Goal: Task Accomplishment & Management: Use online tool/utility

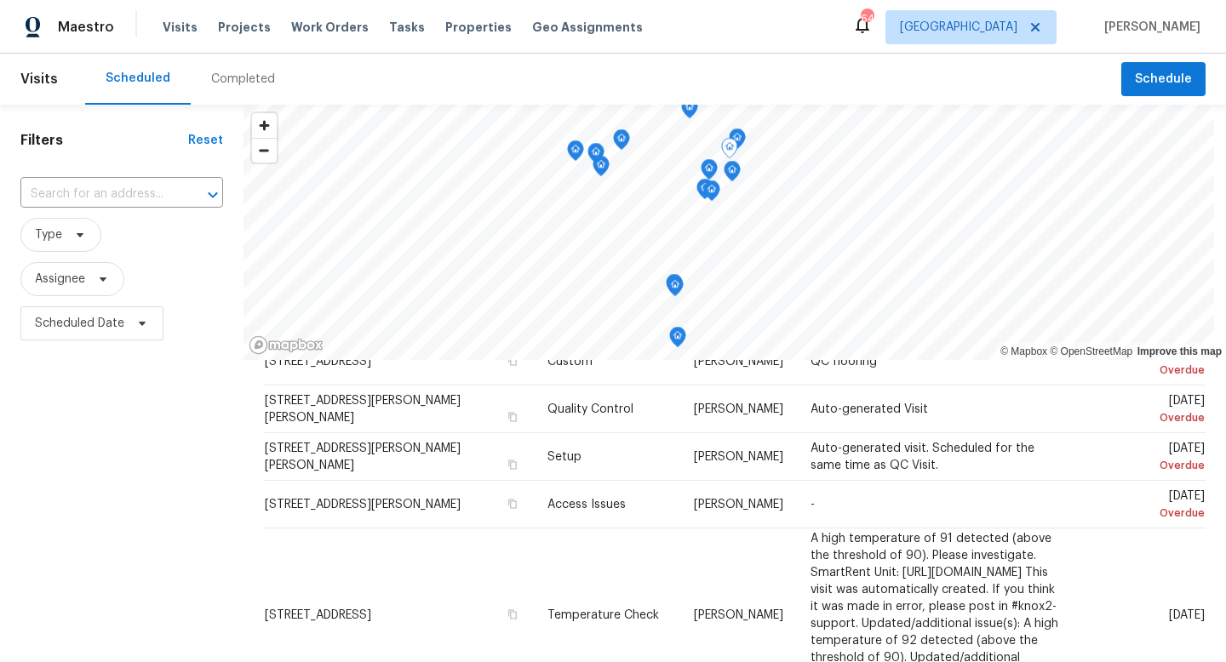
scroll to position [376, 0]
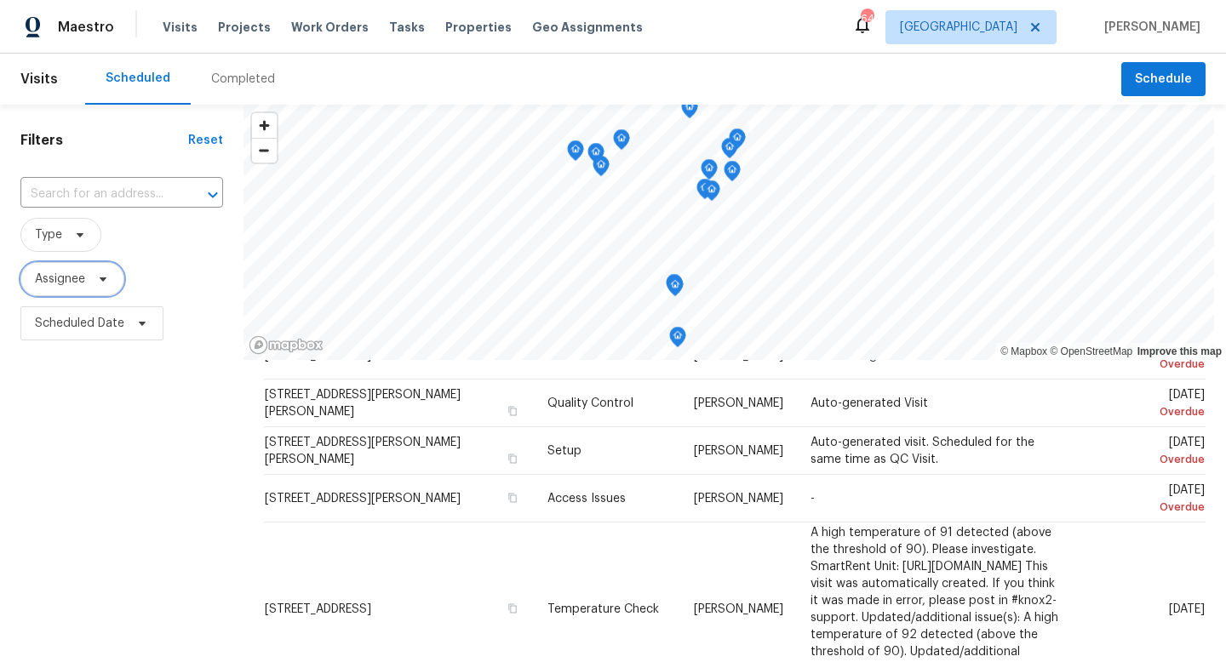
click at [111, 293] on span "Assignee" at bounding box center [72, 279] width 104 height 34
type input "bobby fortin"
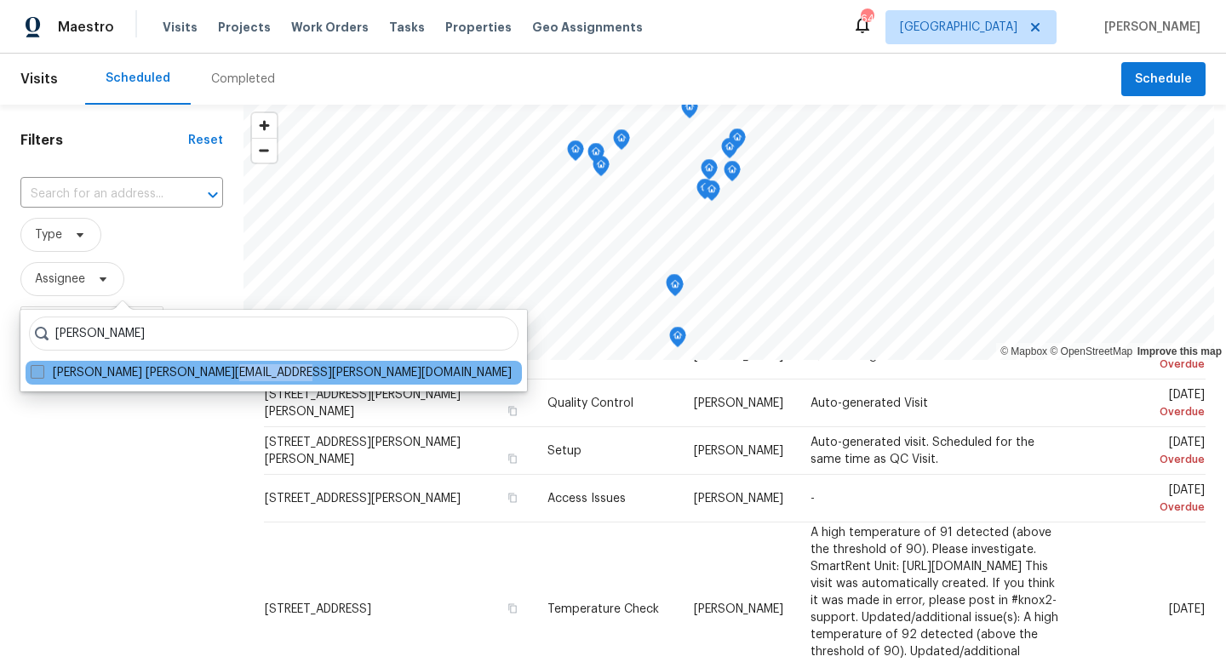
click at [215, 381] on div "Bobby Fortin robert.fortin@opendoor.com" at bounding box center [274, 373] width 496 height 24
click at [42, 370] on span at bounding box center [38, 372] width 14 height 14
click at [42, 370] on input "Bobby Fortin robert.fortin@opendoor.com" at bounding box center [36, 369] width 11 height 11
checkbox input "true"
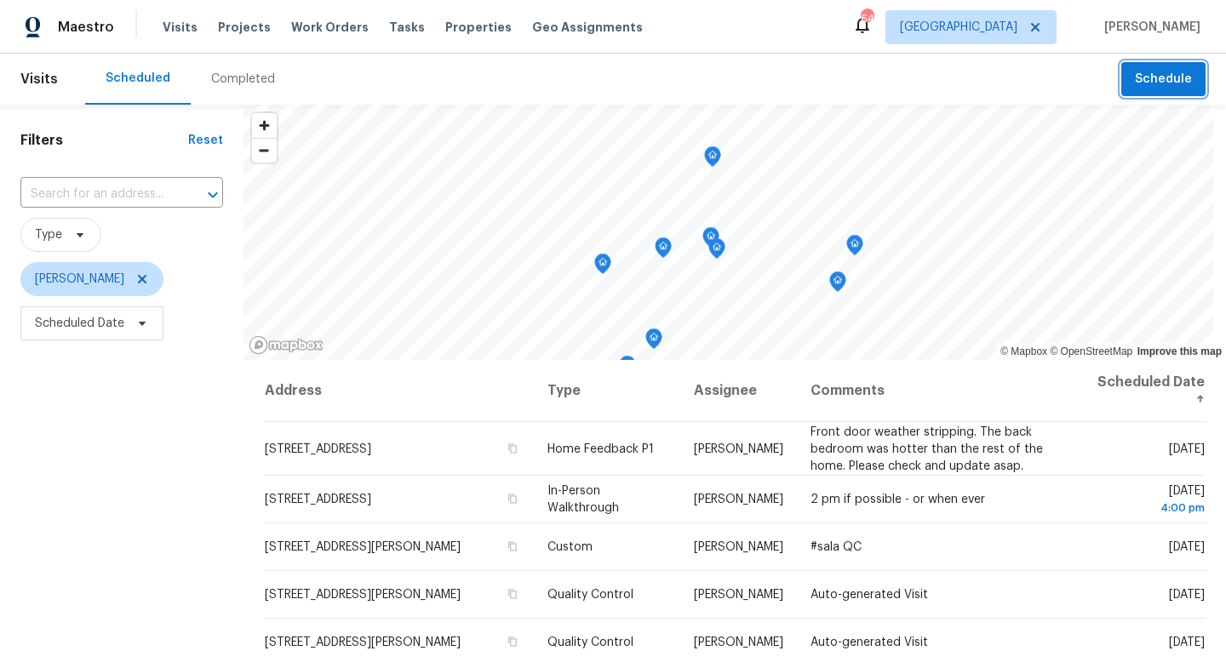
click at [1150, 70] on span "Schedule" at bounding box center [1163, 79] width 57 height 21
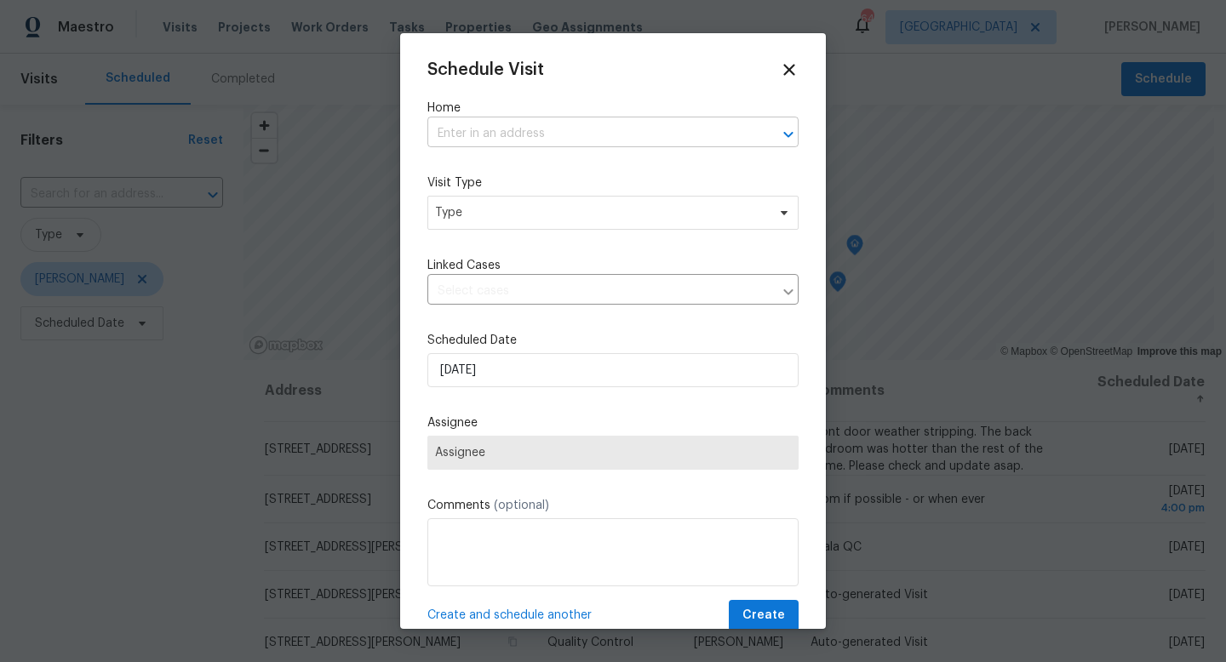
click at [517, 131] on input "text" at bounding box center [589, 134] width 324 height 26
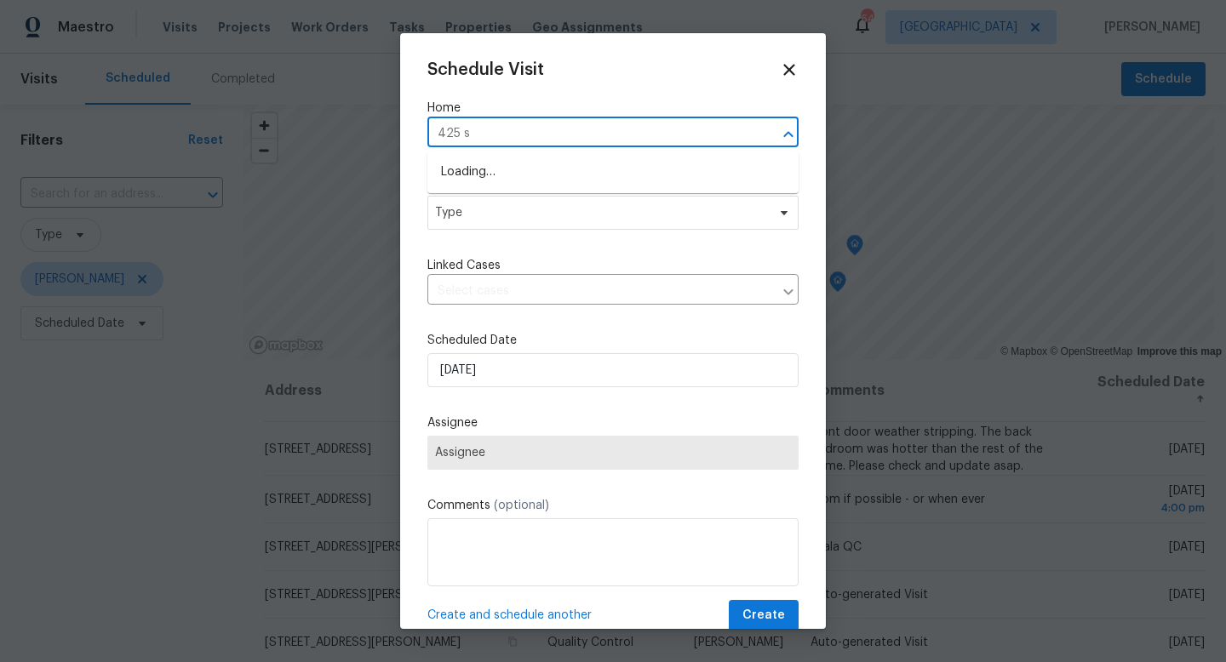
type input "425 s"
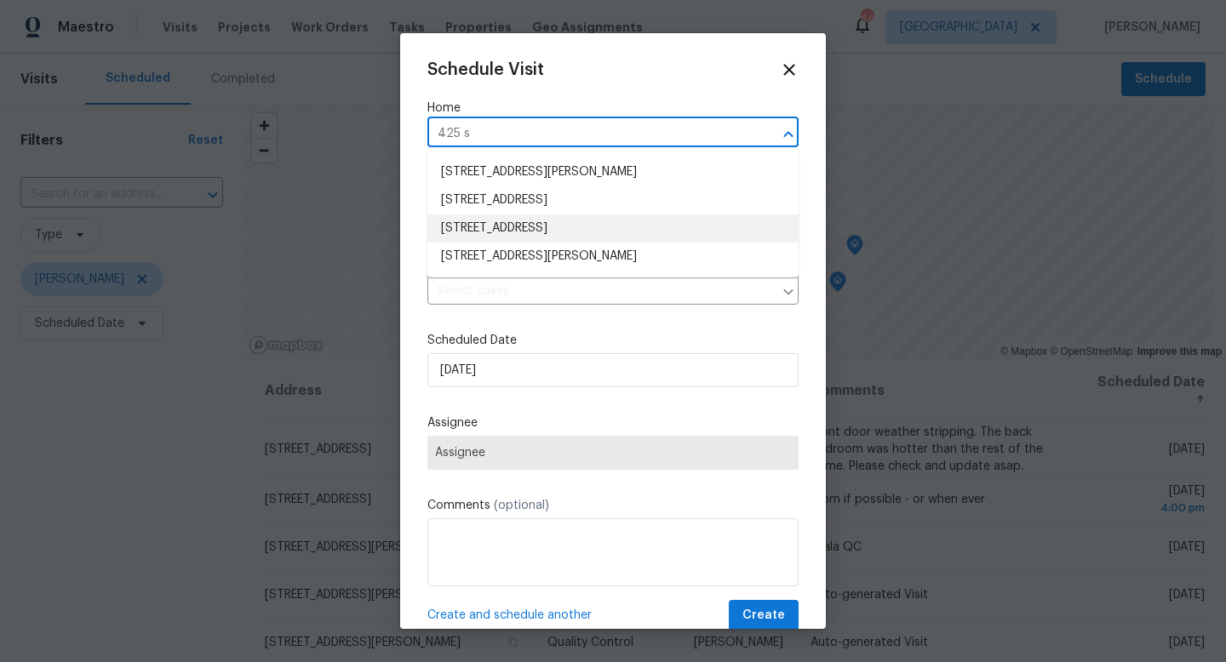
click at [528, 227] on li "425 S Riverhills Dr, Temple Terrace, FL 33617" at bounding box center [612, 229] width 371 height 28
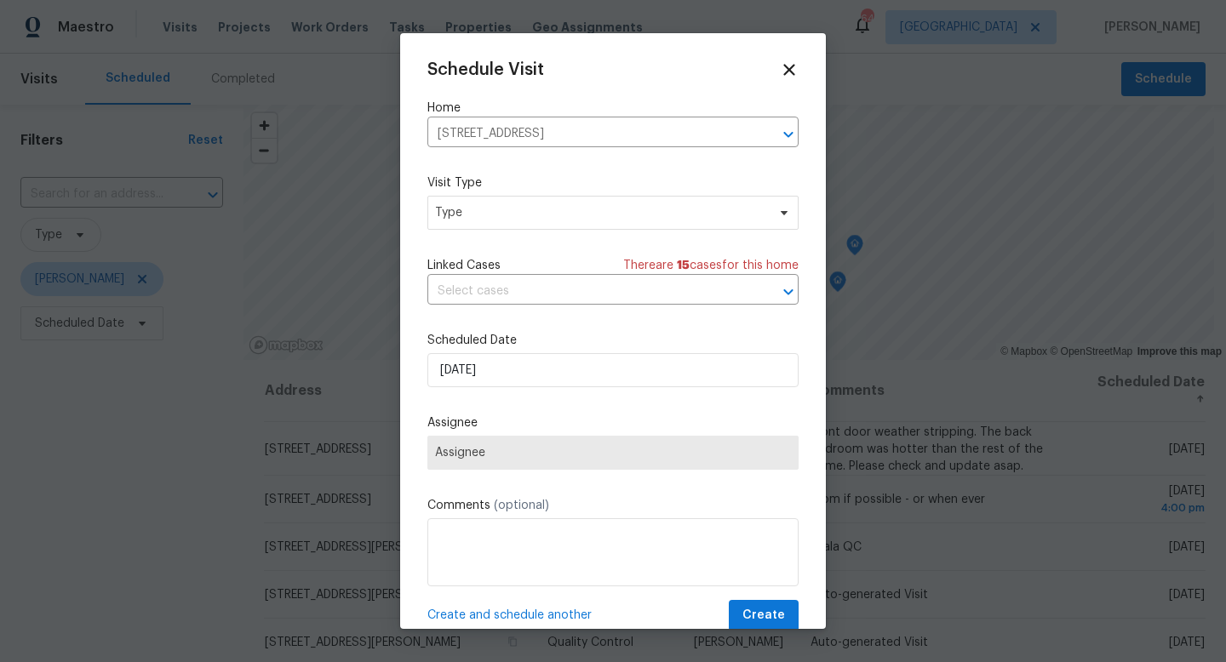
click at [515, 240] on div "Schedule Visit Home 425 S Riverhills Dr, Temple Terrace, FL 33617 ​ Visit Type …" at bounding box center [612, 345] width 371 height 571
click at [517, 212] on span "Type" at bounding box center [600, 212] width 331 height 17
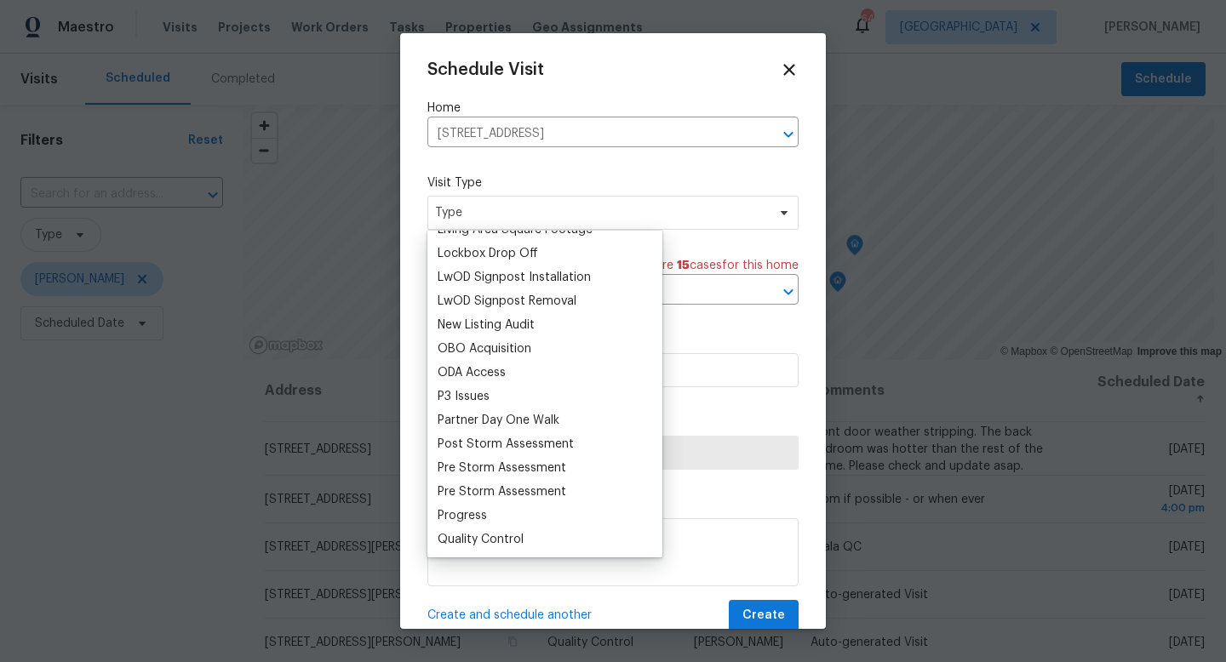
scroll to position [875, 0]
click at [468, 521] on div "Progress" at bounding box center [462, 515] width 49 height 17
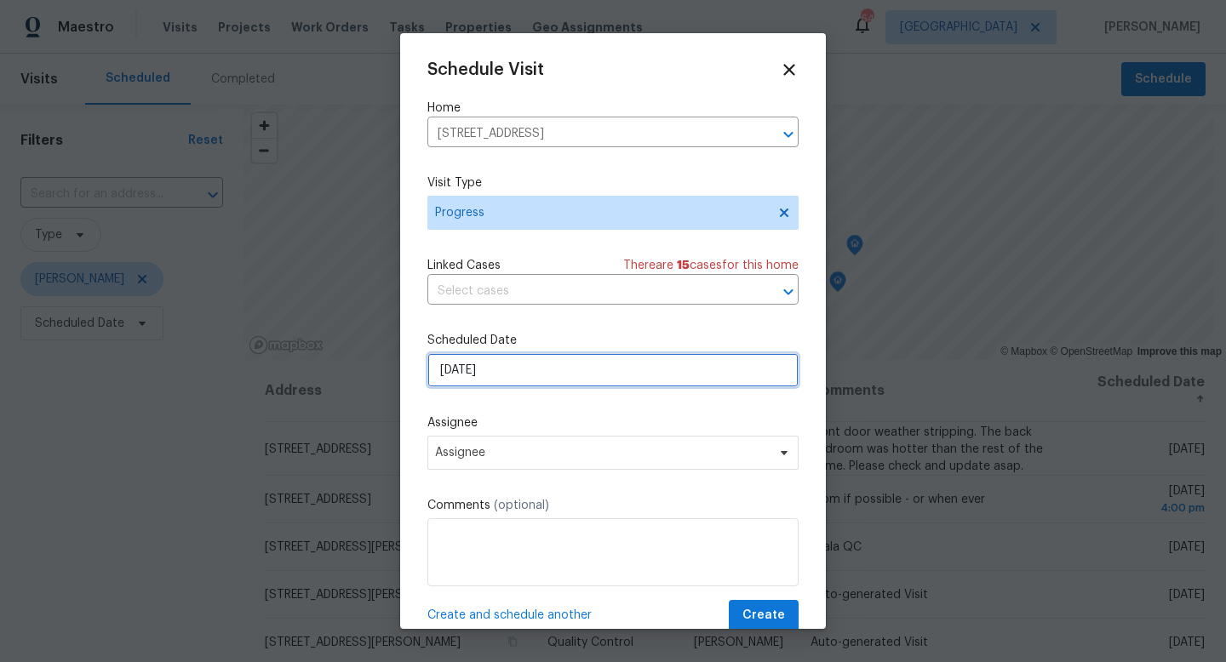
click at [481, 364] on input "[DATE]" at bounding box center [612, 370] width 371 height 34
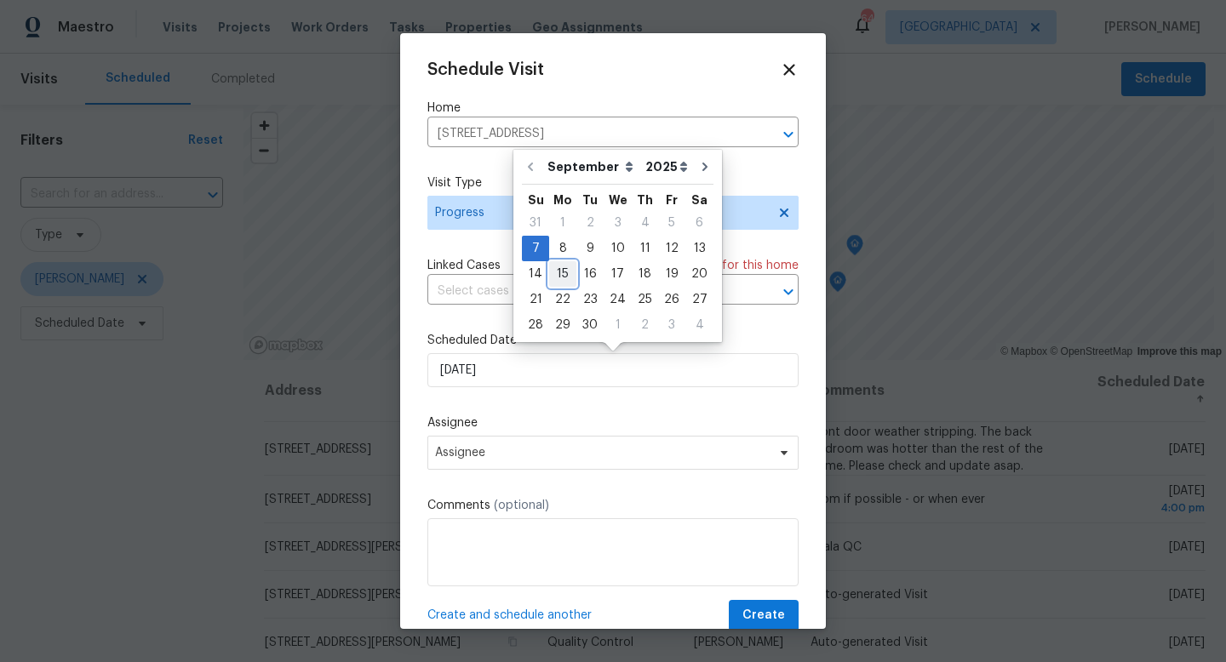
click at [557, 262] on div "15" at bounding box center [562, 274] width 27 height 24
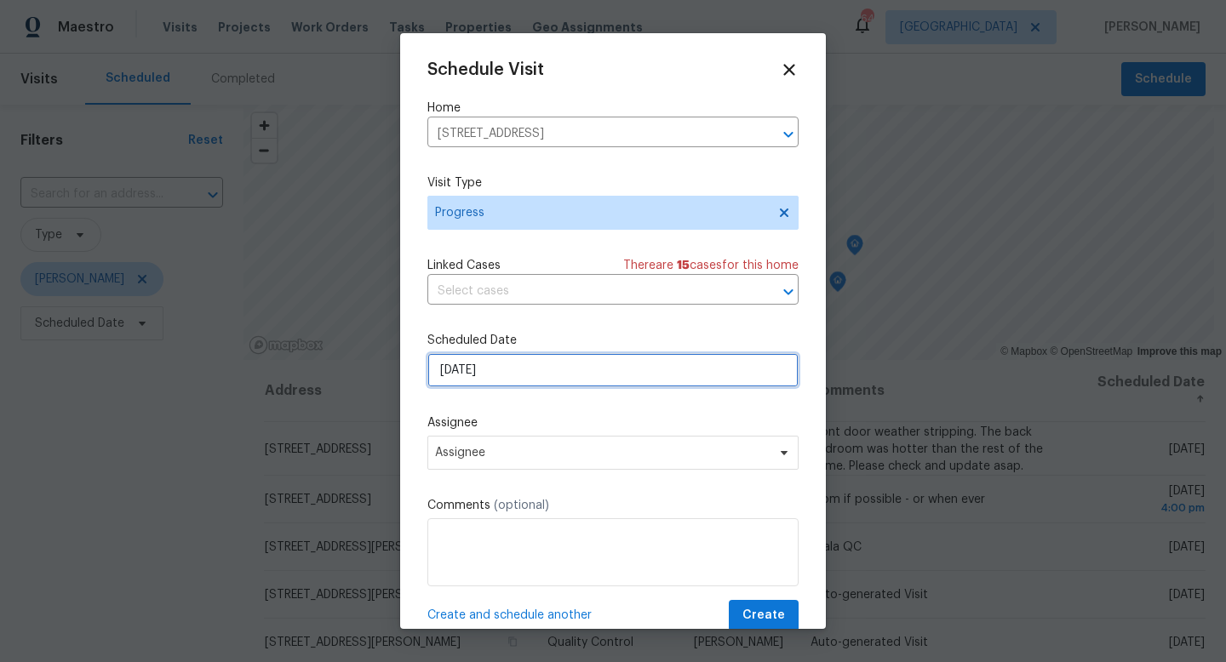
click at [540, 358] on input "9/15/2025" at bounding box center [612, 370] width 371 height 34
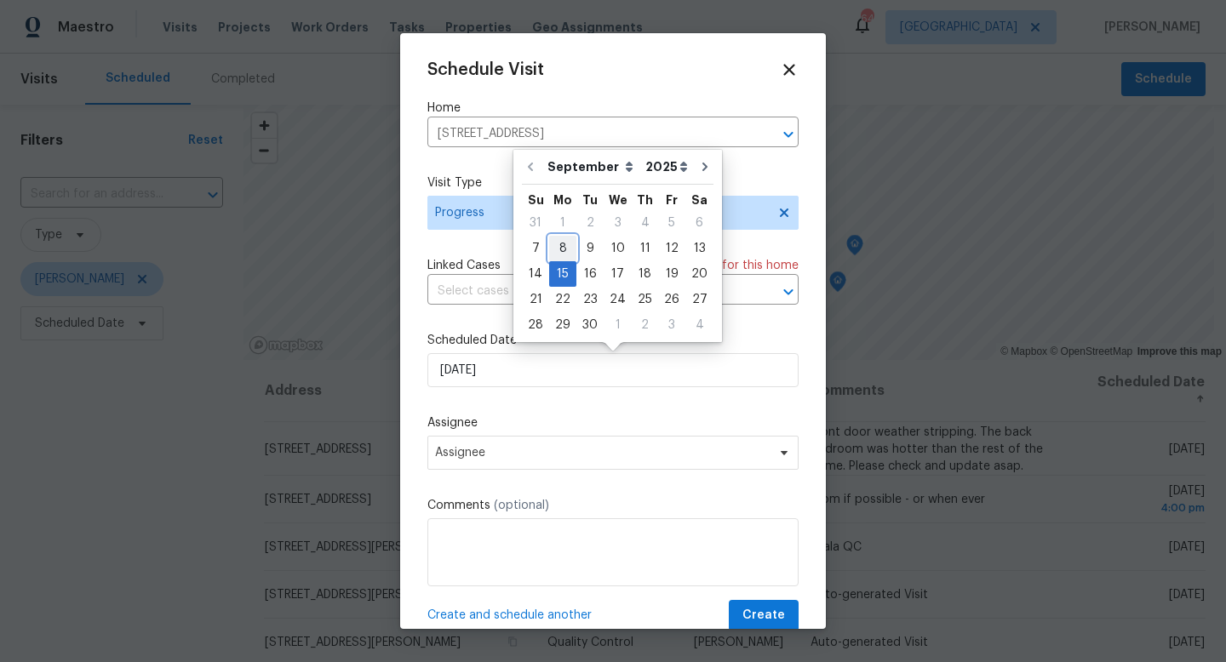
click at [565, 254] on div "8" at bounding box center [562, 249] width 27 height 24
type input "9/8/2025"
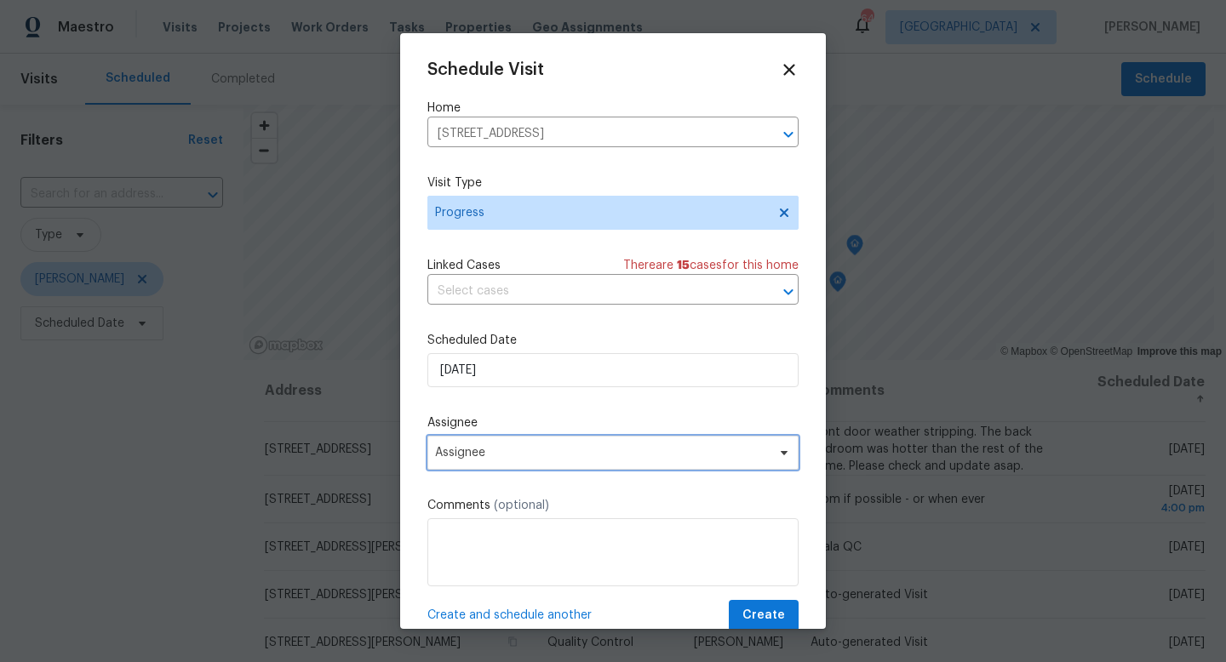
click at [510, 450] on span "Assignee" at bounding box center [602, 453] width 334 height 14
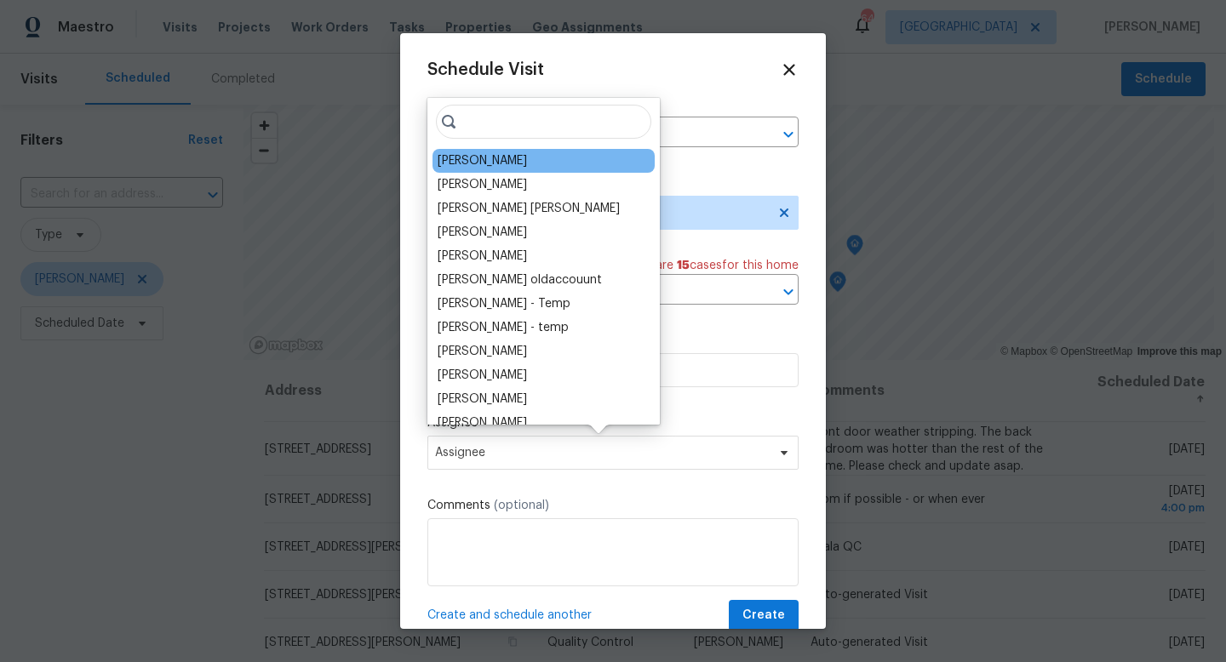
click at [473, 168] on div "[PERSON_NAME]" at bounding box center [482, 160] width 89 height 17
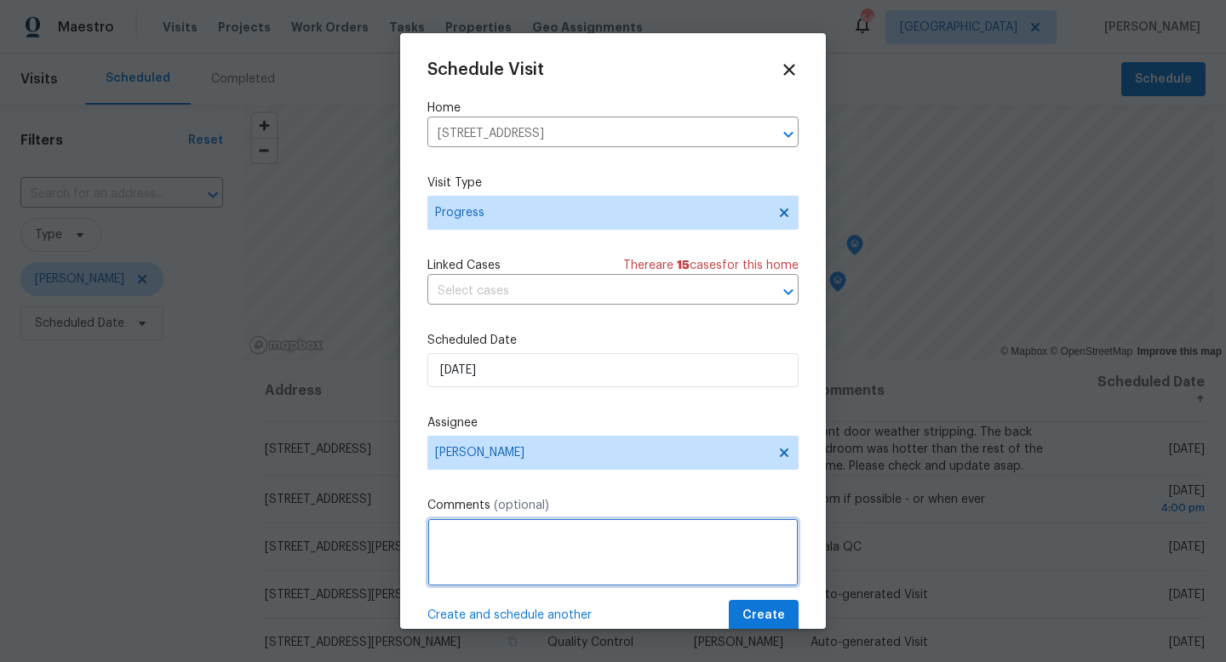
click at [519, 557] on textarea at bounding box center [612, 553] width 371 height 68
type textarea "Checking on roof leak"
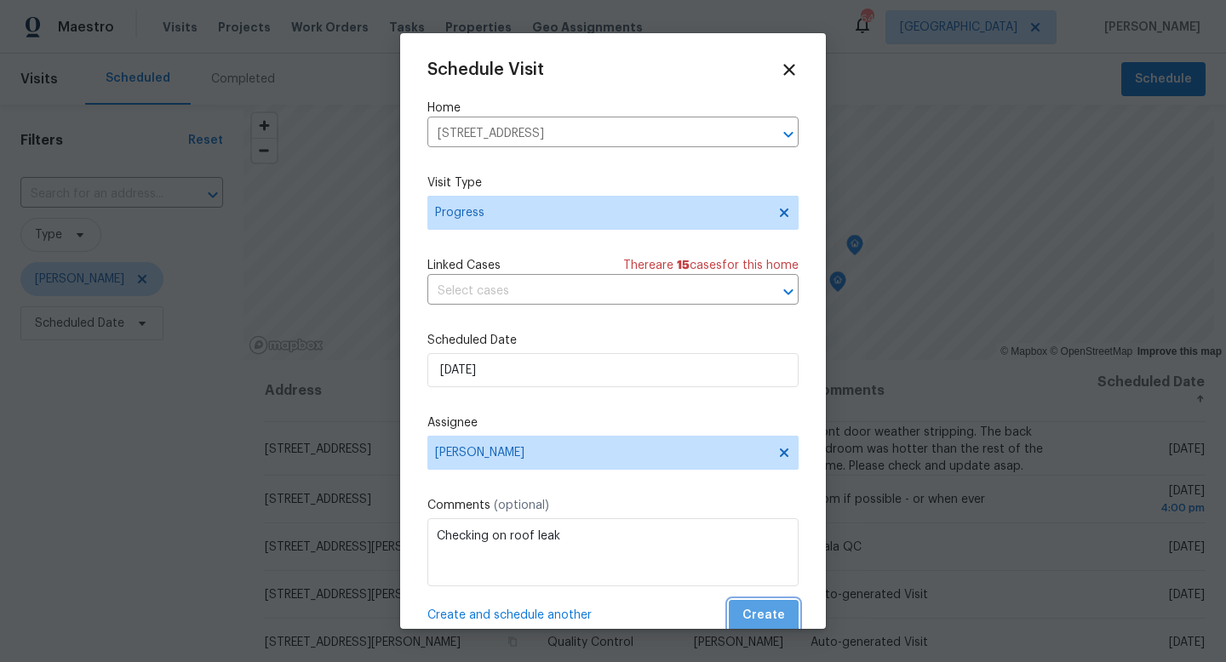
click at [761, 609] on span "Create" at bounding box center [764, 615] width 43 height 21
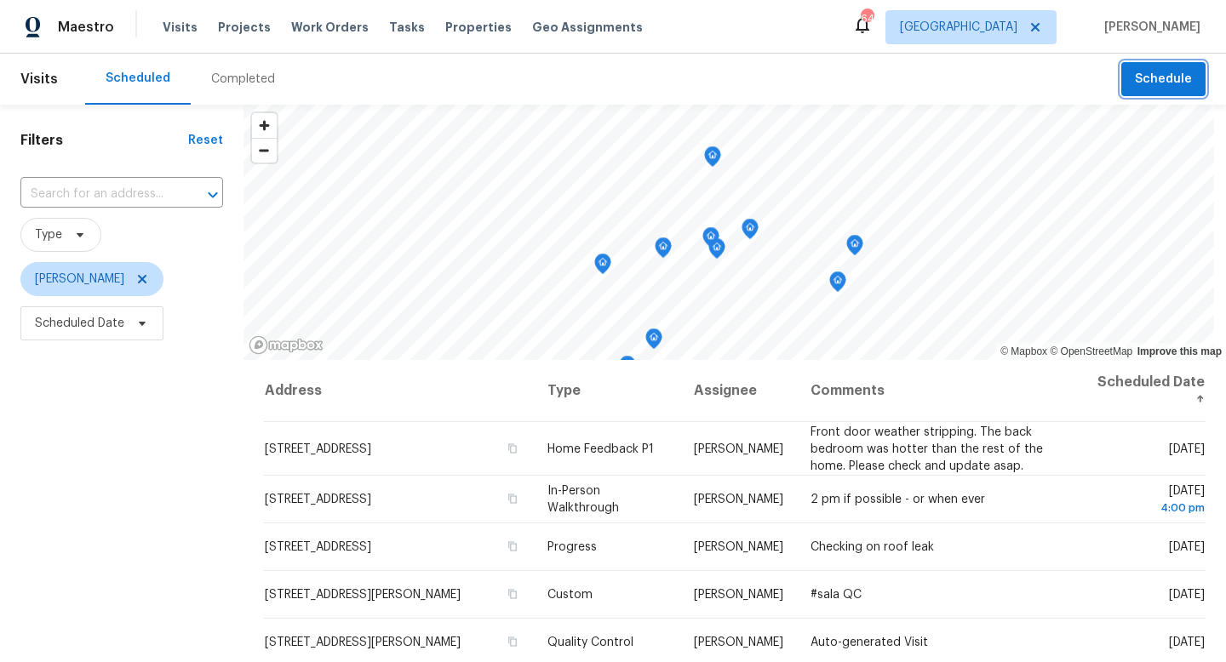
click at [1157, 95] on button "Schedule" at bounding box center [1163, 79] width 84 height 35
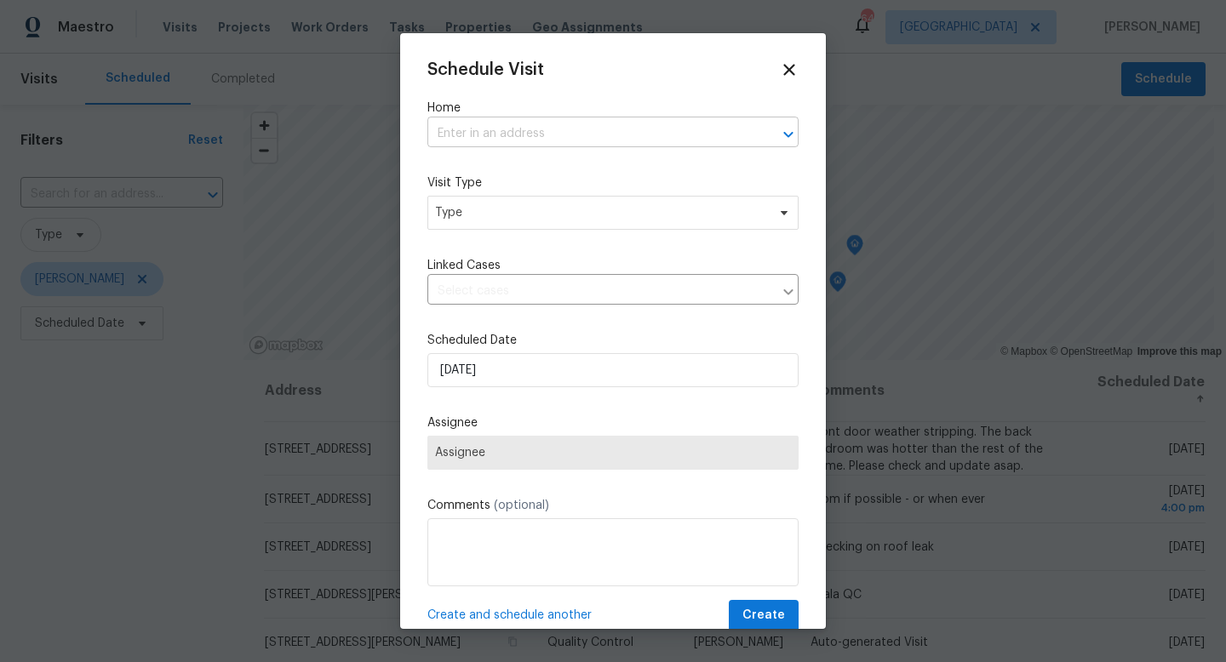
click at [501, 143] on input "text" at bounding box center [589, 134] width 324 height 26
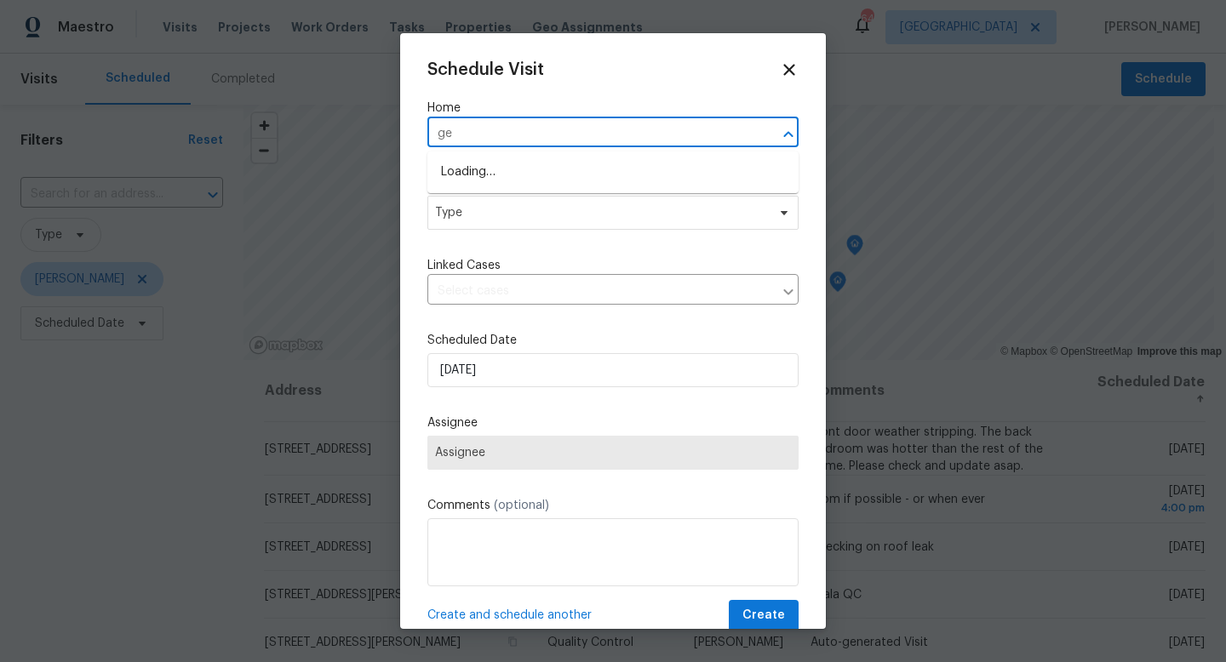
type input "g"
type input "807 old"
click at [500, 164] on li "807 Old Darby St, Seffner, FL 33584" at bounding box center [612, 172] width 371 height 28
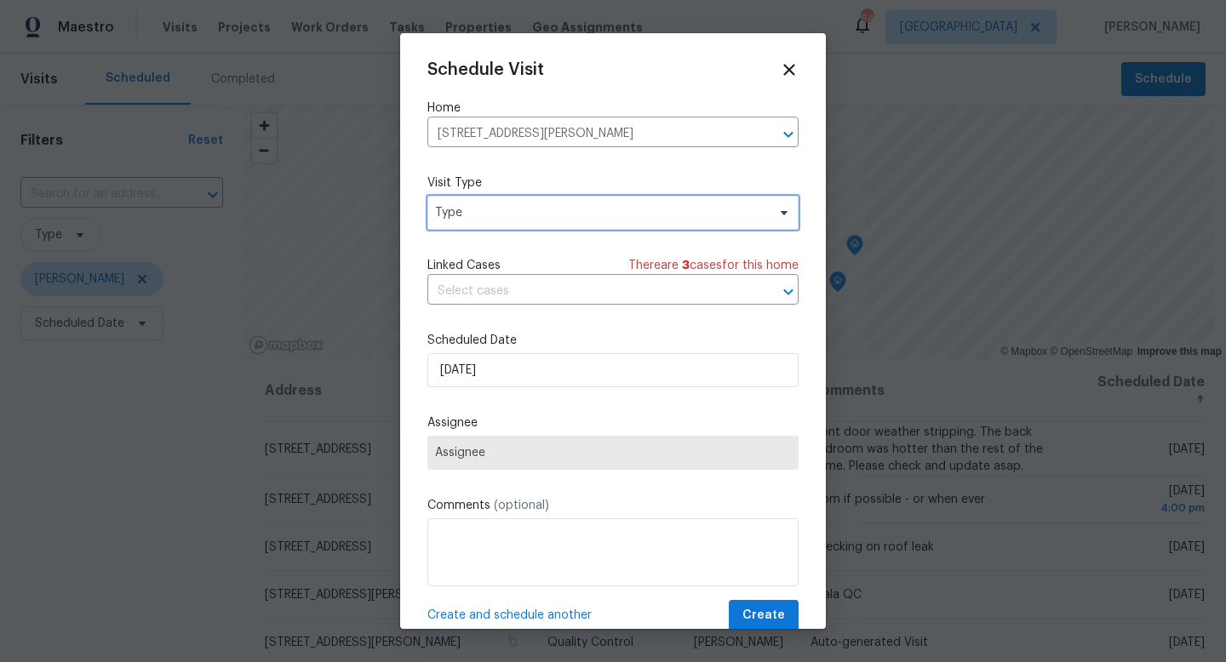
click at [485, 205] on span "Type" at bounding box center [600, 212] width 331 height 17
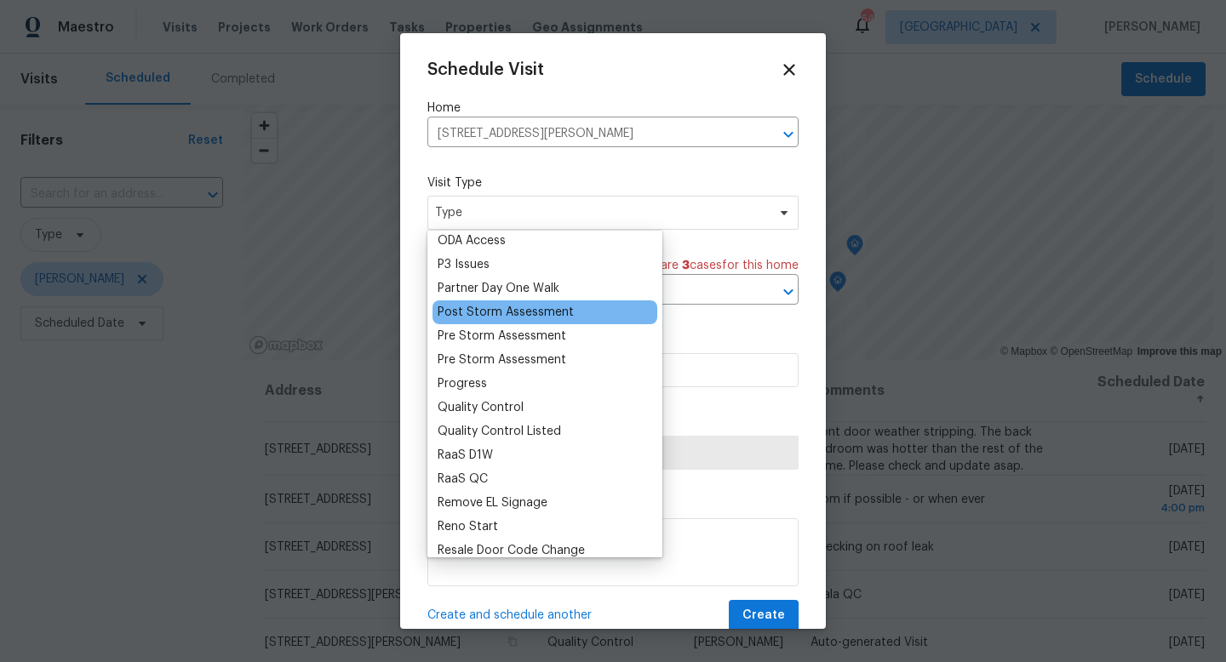
scroll to position [1005, 0]
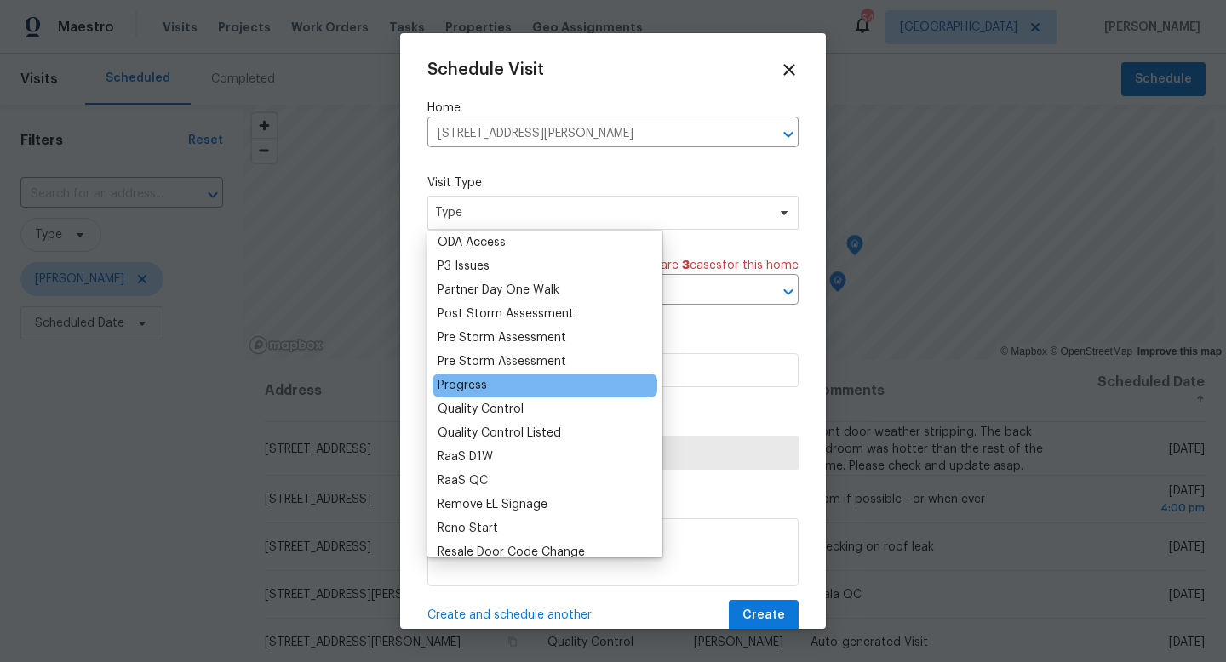
click at [460, 390] on div "Progress" at bounding box center [462, 385] width 49 height 17
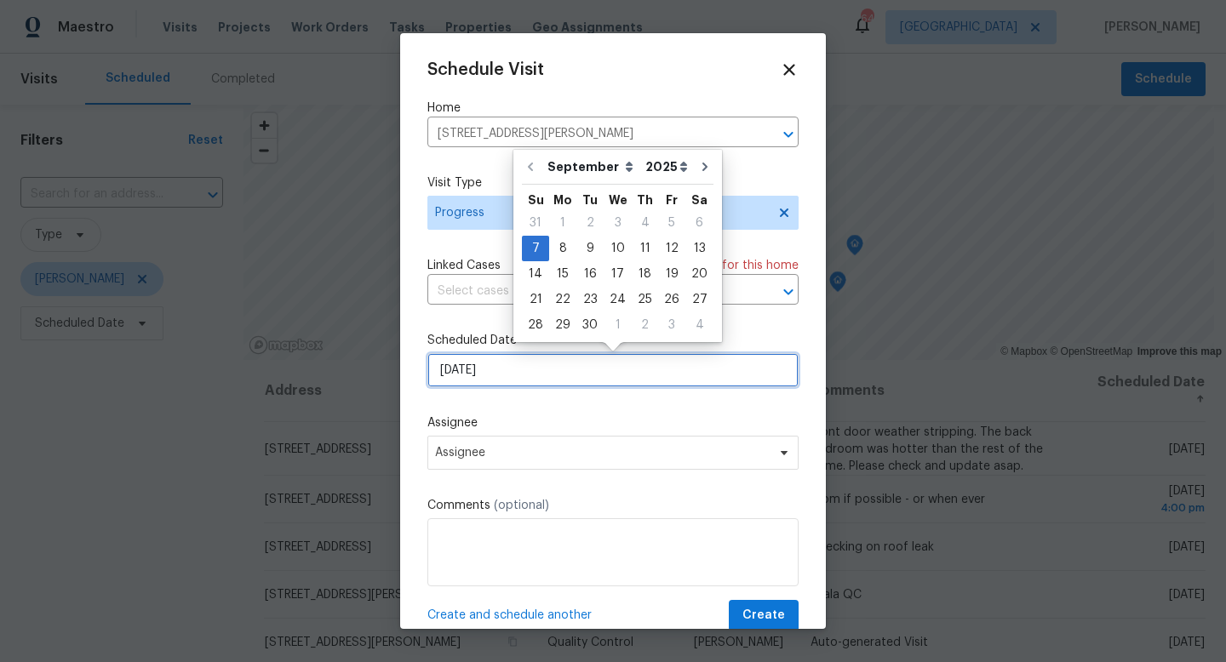
click at [489, 365] on input "[DATE]" at bounding box center [612, 370] width 371 height 34
click at [559, 240] on div "8" at bounding box center [562, 249] width 27 height 24
type input "9/8/2025"
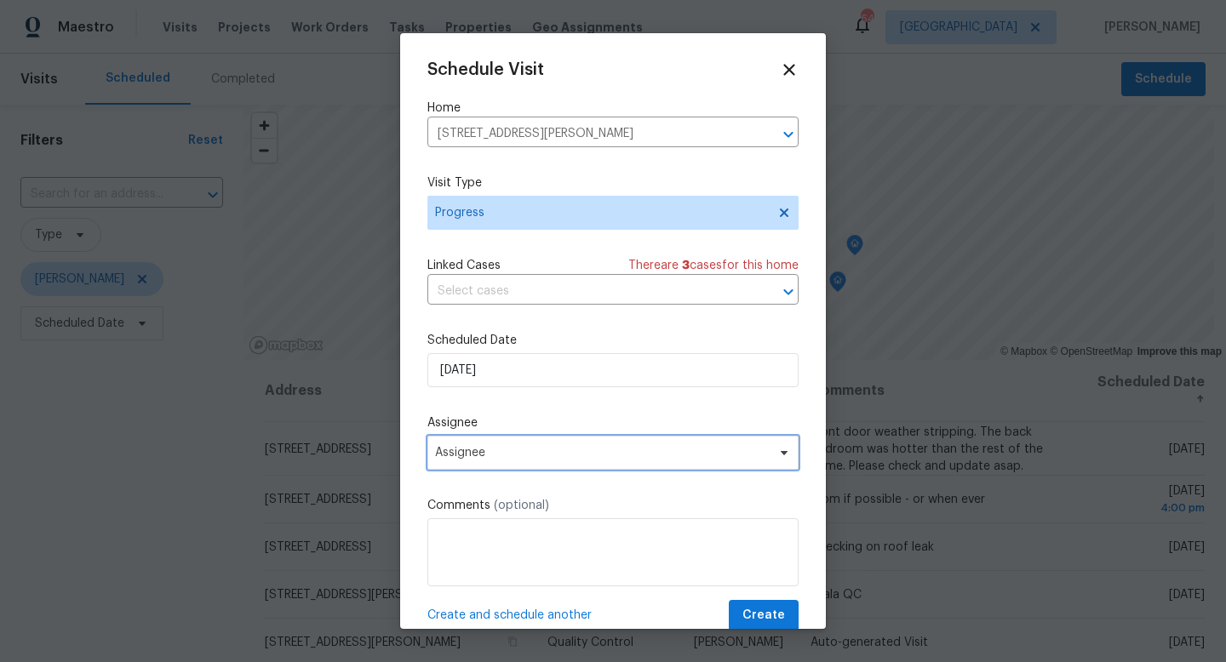
click at [516, 443] on span "Assignee" at bounding box center [612, 453] width 371 height 34
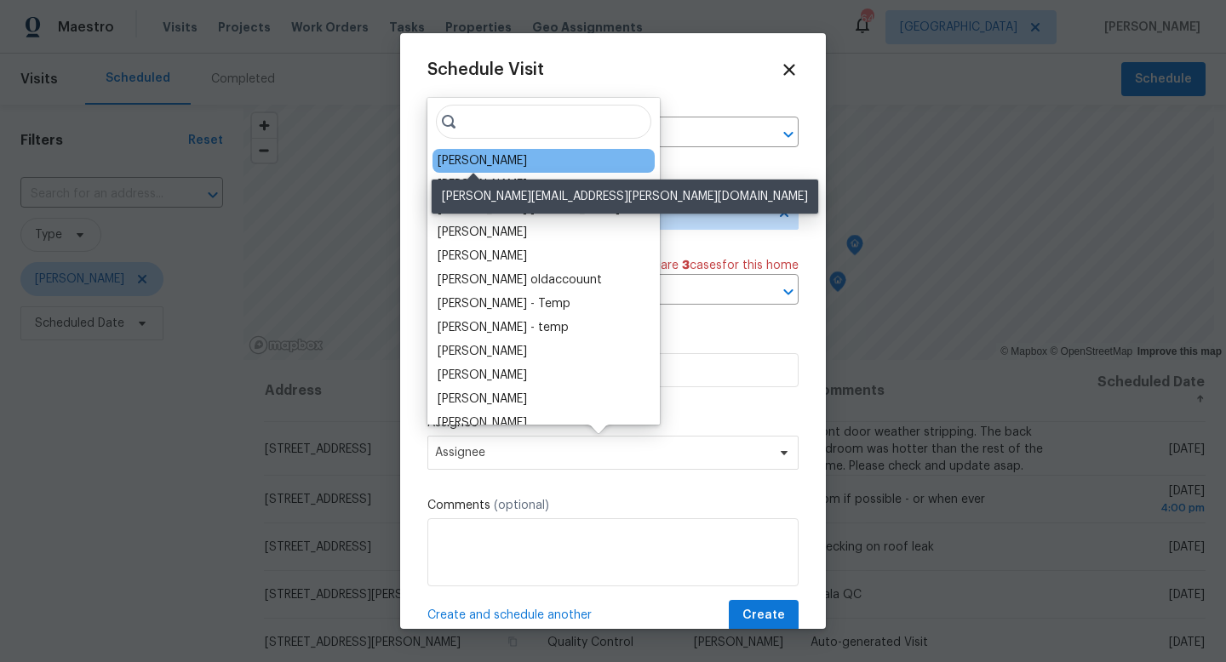
click at [462, 152] on div "[PERSON_NAME]" at bounding box center [482, 160] width 89 height 17
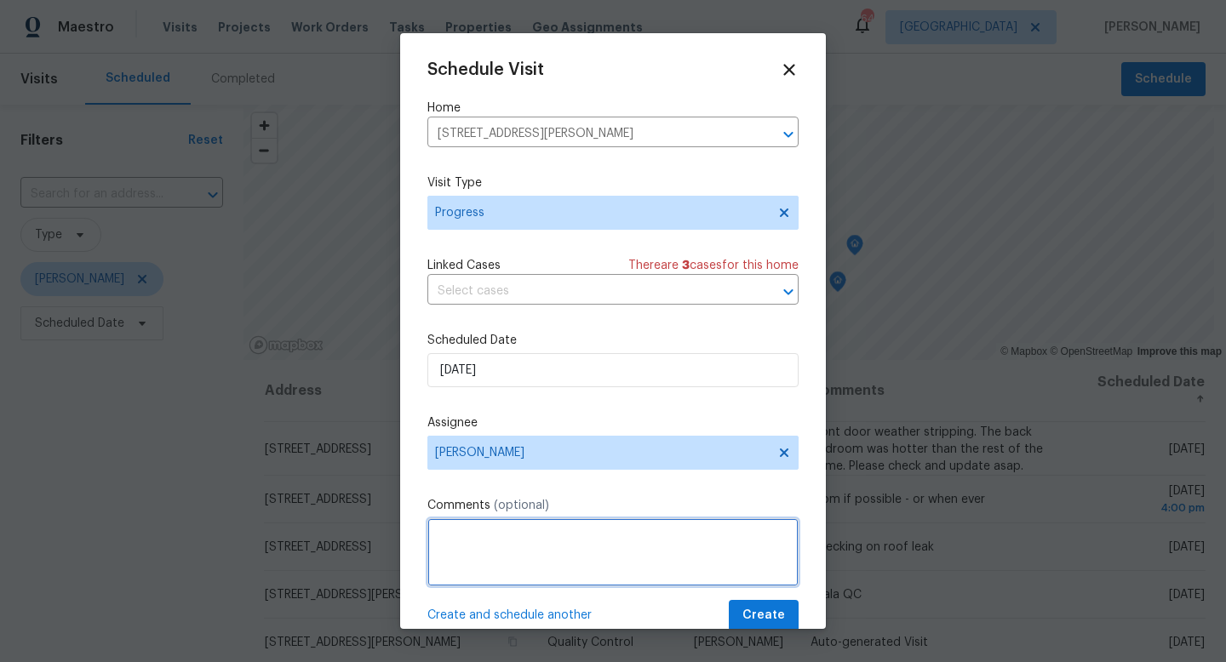
click at [462, 545] on textarea at bounding box center [612, 553] width 371 height 68
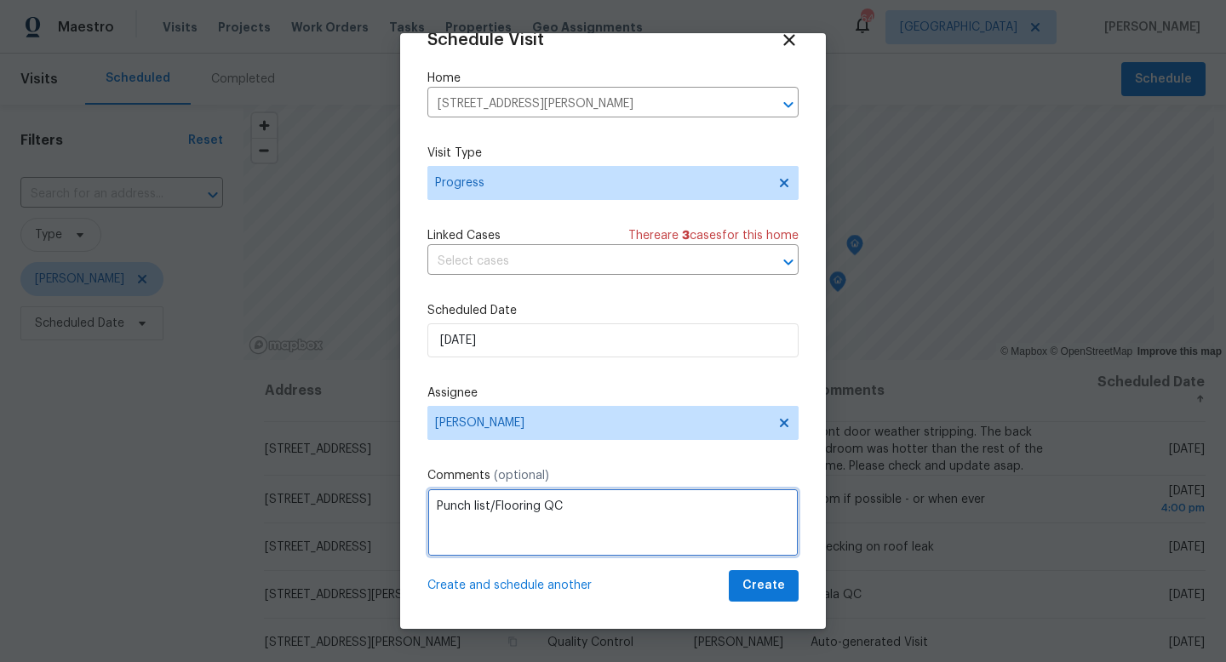
type textarea "Punch list/Flooring QC"
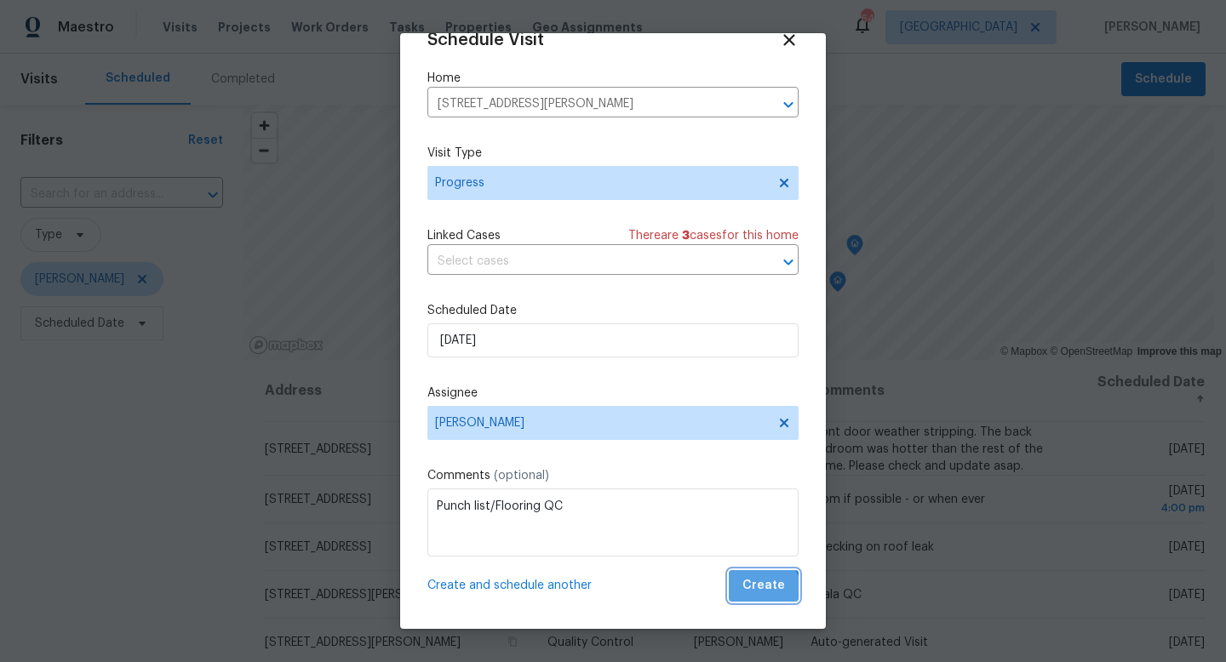
click at [765, 593] on span "Create" at bounding box center [764, 586] width 43 height 21
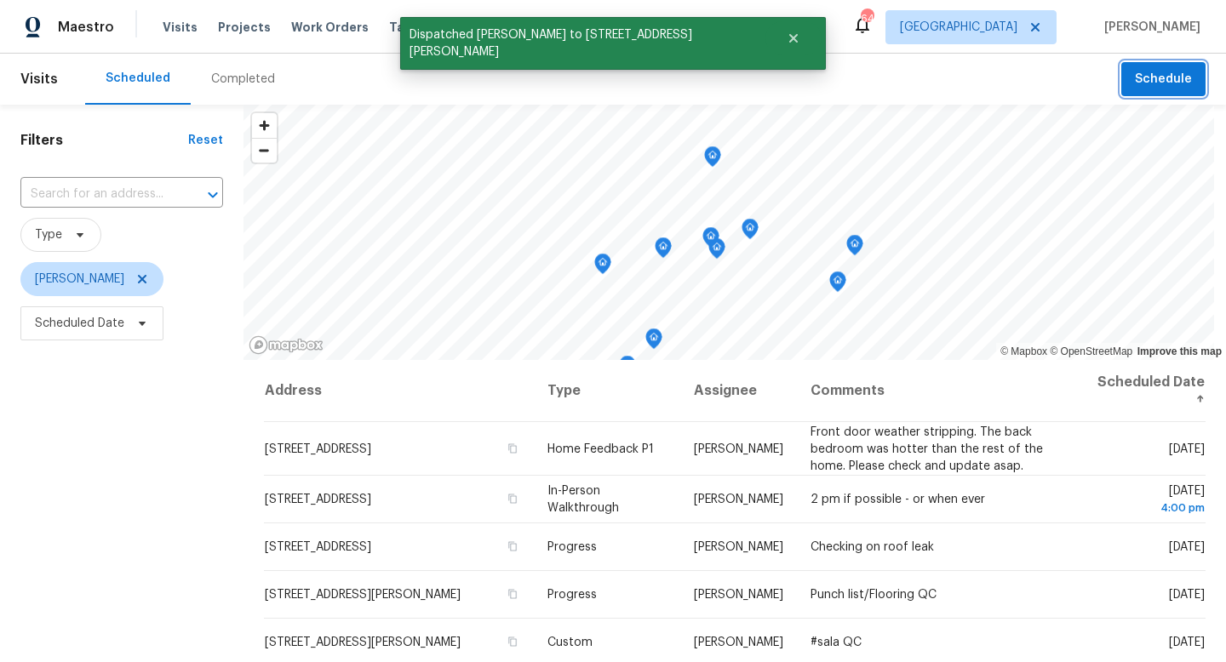
click at [1164, 83] on span "Schedule" at bounding box center [1163, 79] width 57 height 21
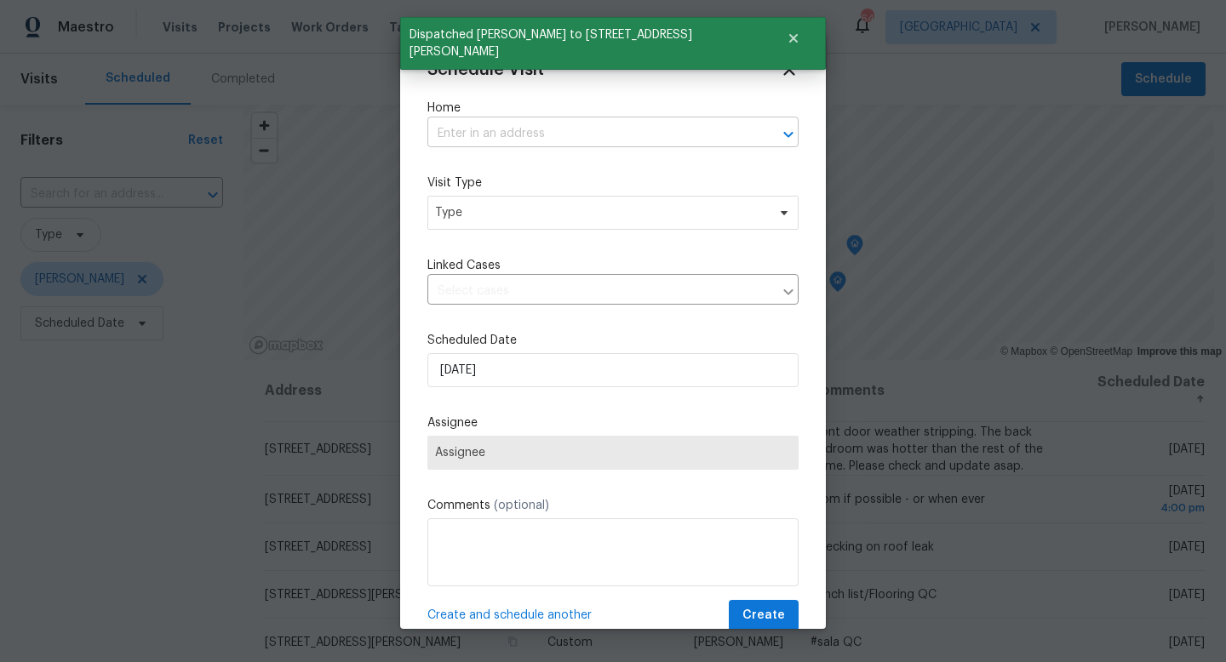
click at [566, 132] on input "text" at bounding box center [589, 134] width 324 height 26
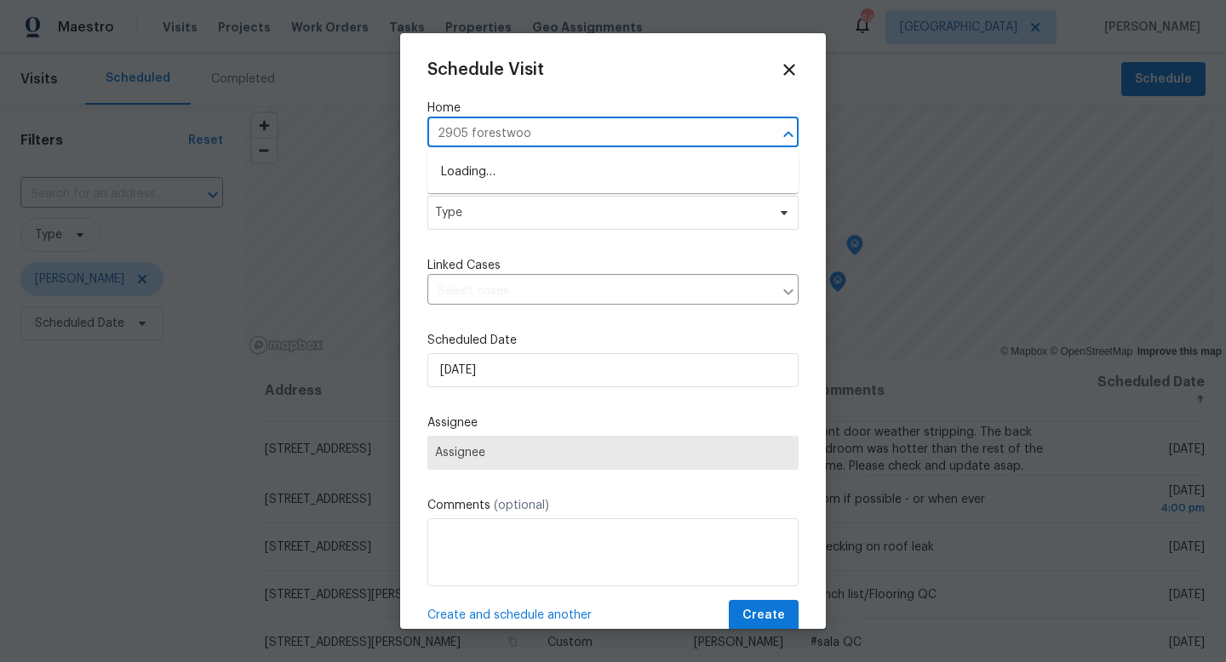
type input "2905 forestwood"
click at [459, 181] on li "2905 Forestwood Dr, Seffner, FL 33584" at bounding box center [612, 172] width 371 height 28
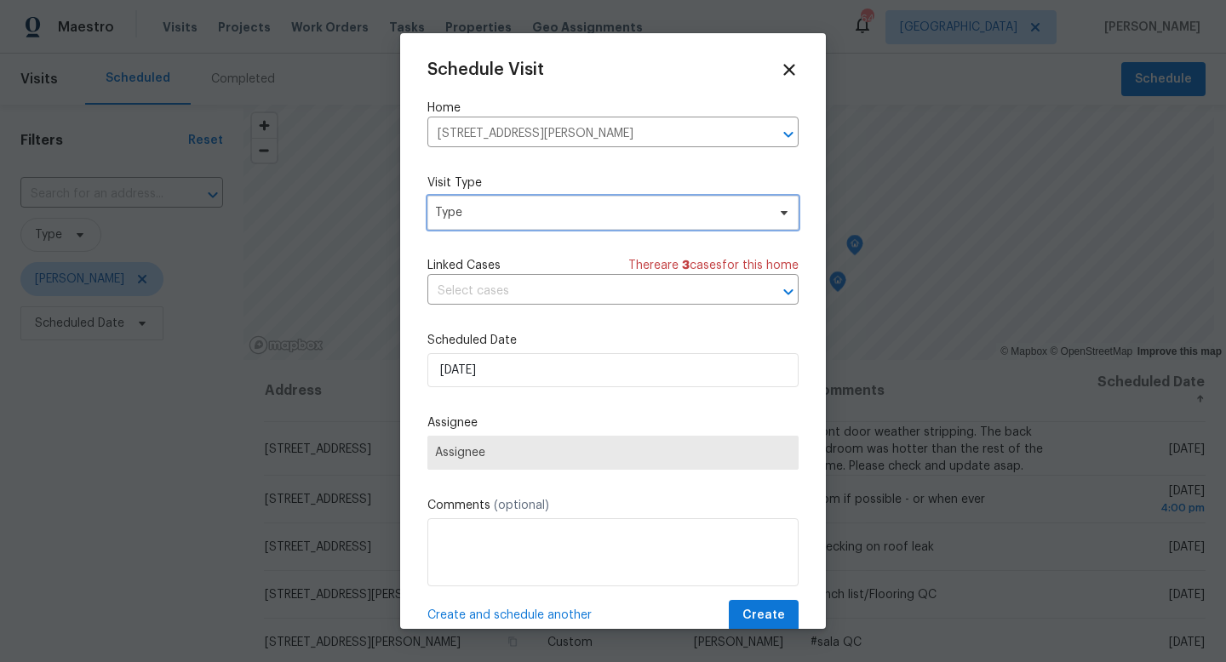
click at [471, 226] on span "Type" at bounding box center [612, 213] width 371 height 34
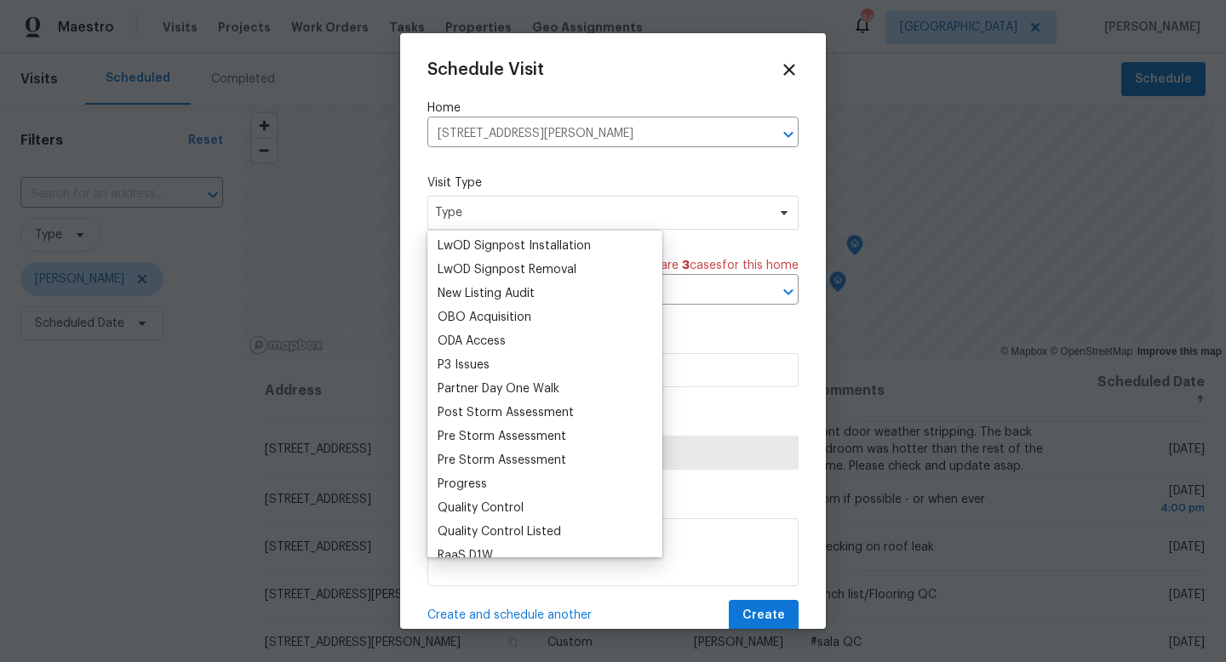
scroll to position [907, 0]
click at [477, 485] on div "Progress" at bounding box center [462, 483] width 49 height 17
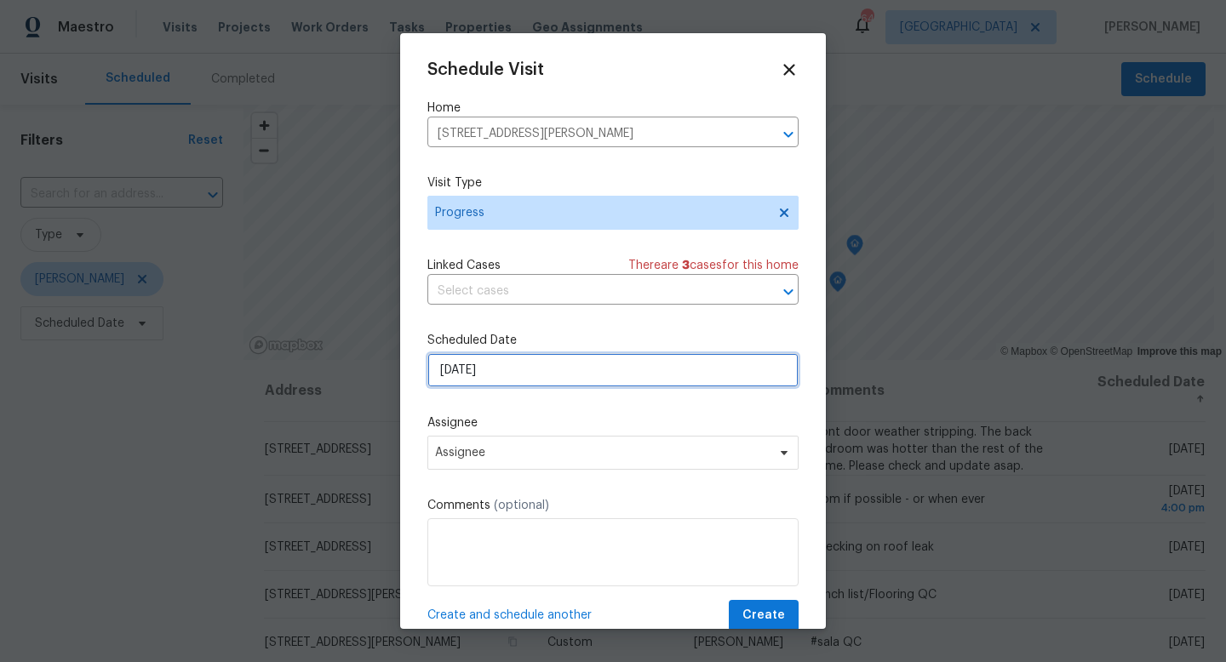
click at [516, 370] on input "[DATE]" at bounding box center [612, 370] width 371 height 34
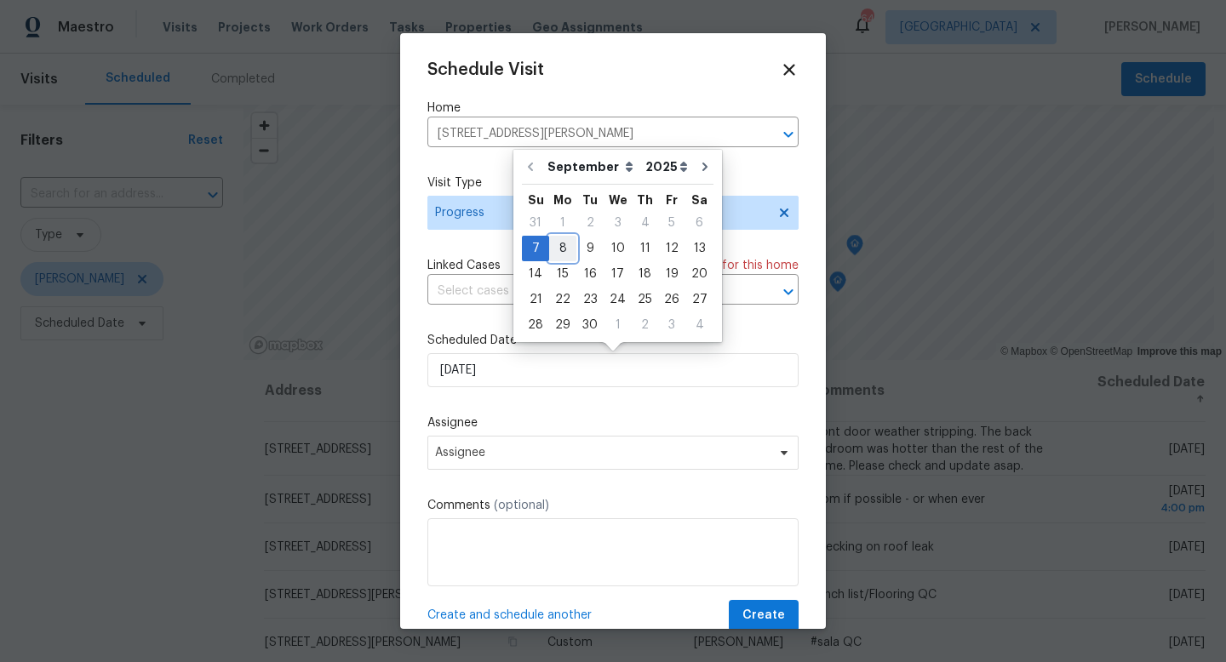
click at [564, 256] on div "8" at bounding box center [562, 249] width 27 height 24
type input "9/8/2025"
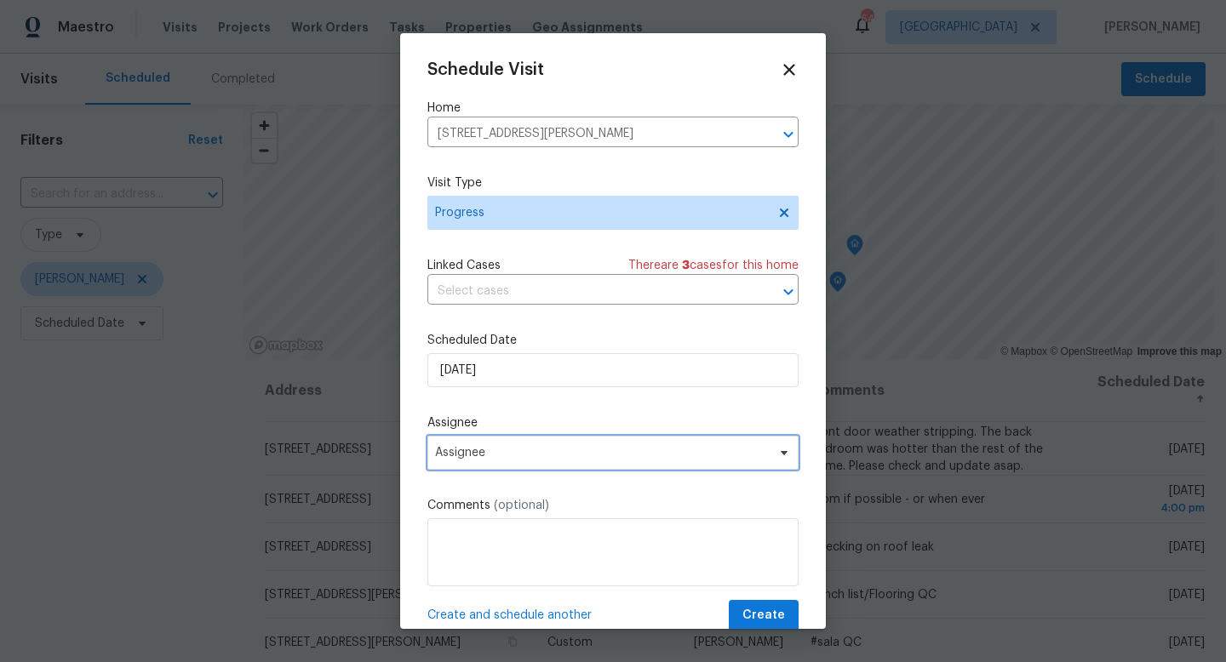
click at [487, 449] on span "Assignee" at bounding box center [602, 453] width 334 height 14
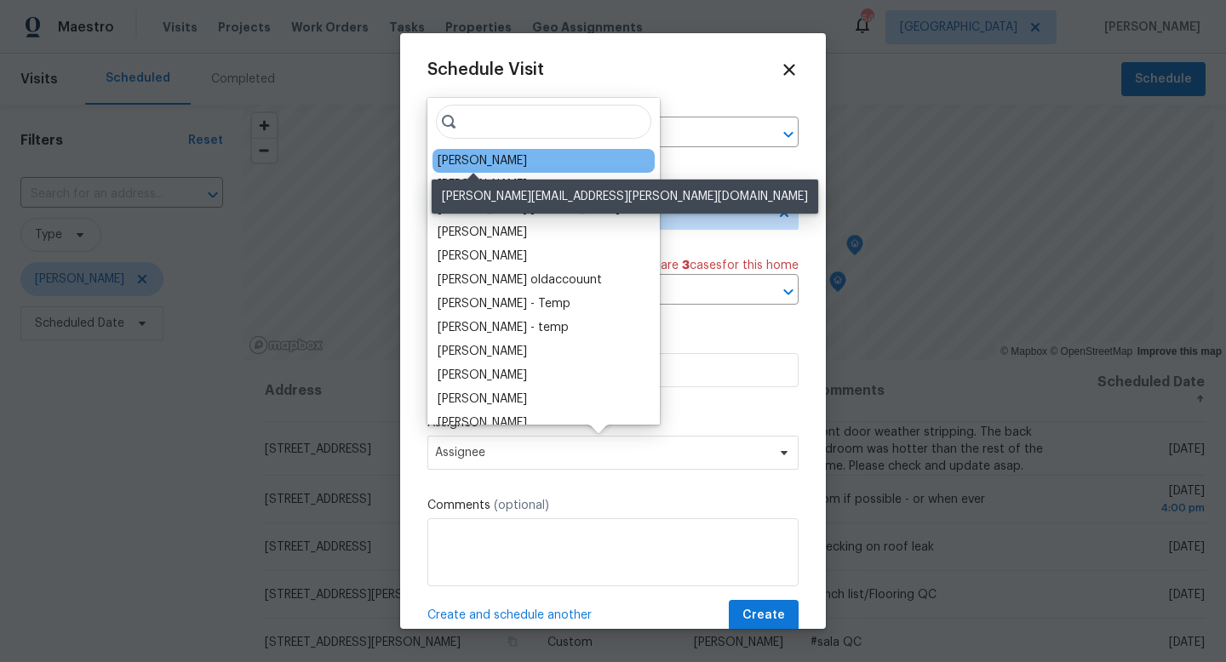
click at [478, 161] on div "[PERSON_NAME]" at bounding box center [482, 160] width 89 height 17
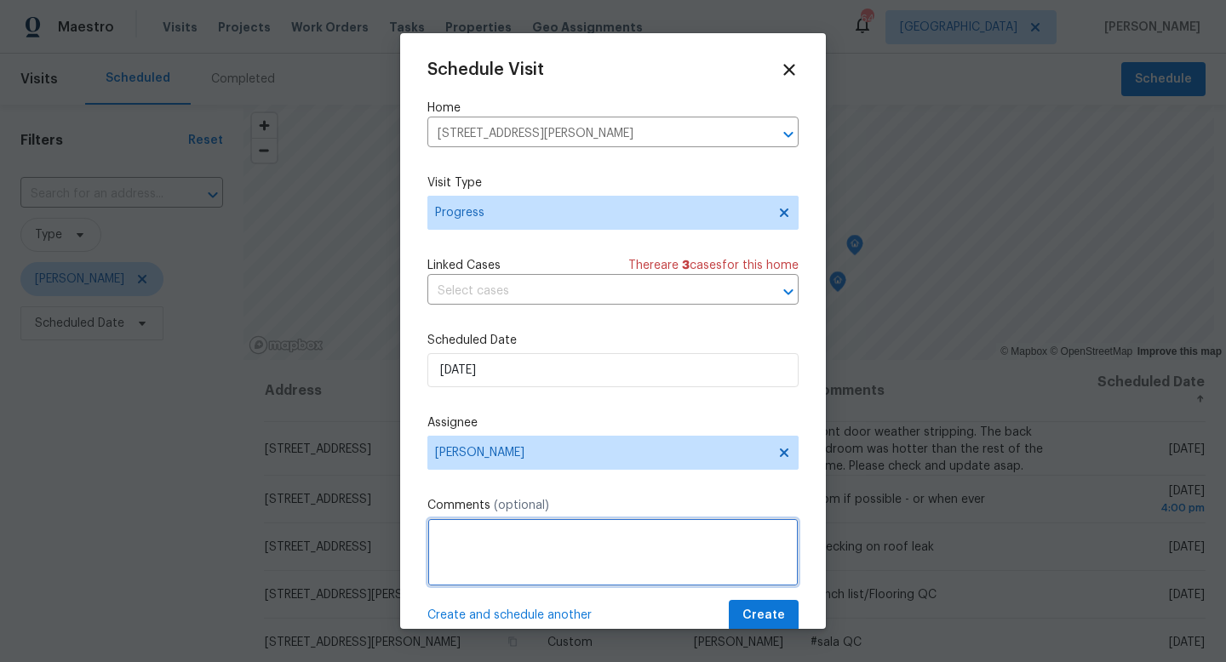
click at [483, 521] on textarea at bounding box center [612, 553] width 371 height 68
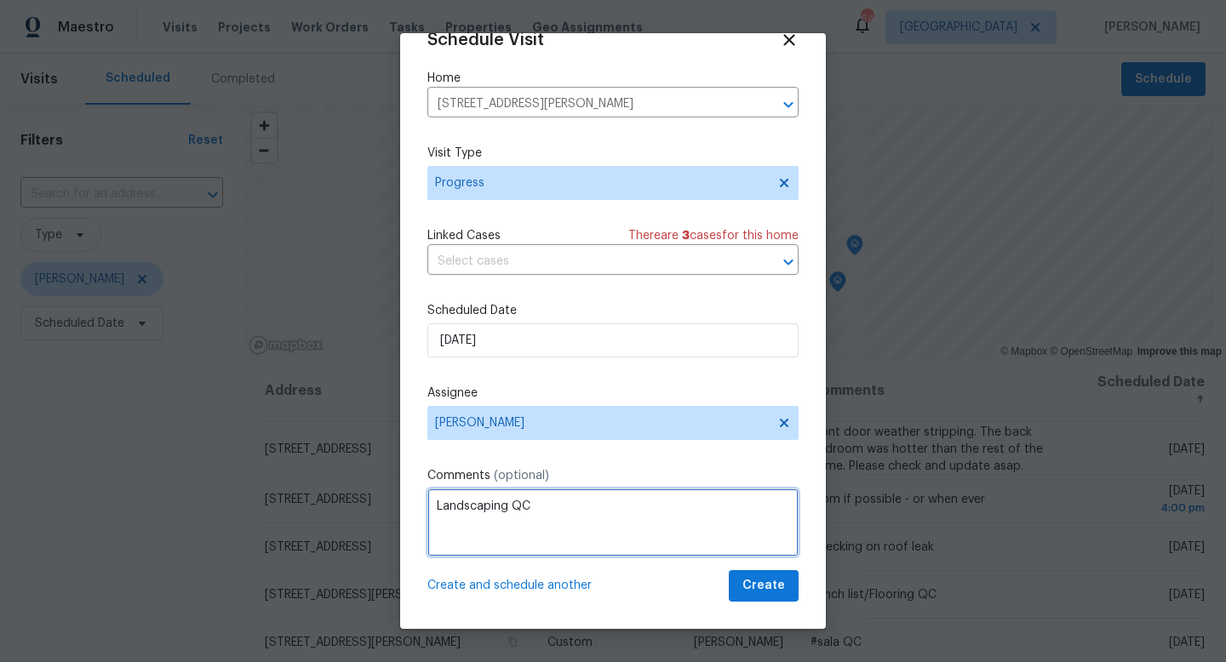
type textarea "Landscaping QC"
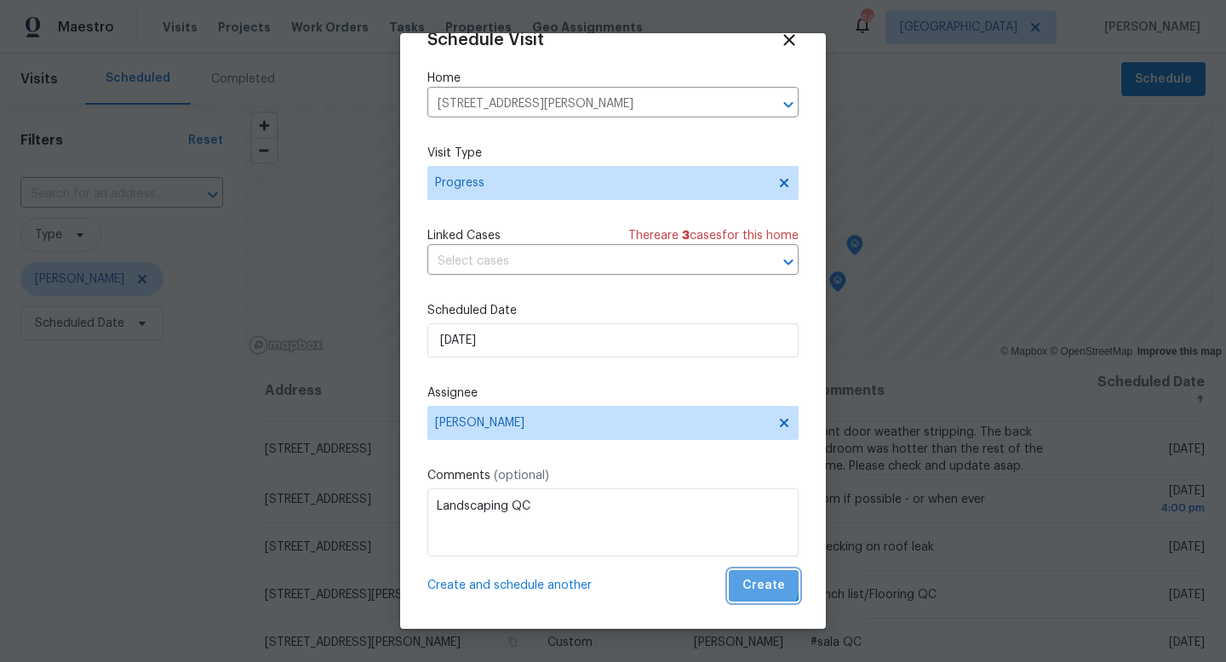
click at [745, 582] on button "Create" at bounding box center [764, 587] width 70 height 32
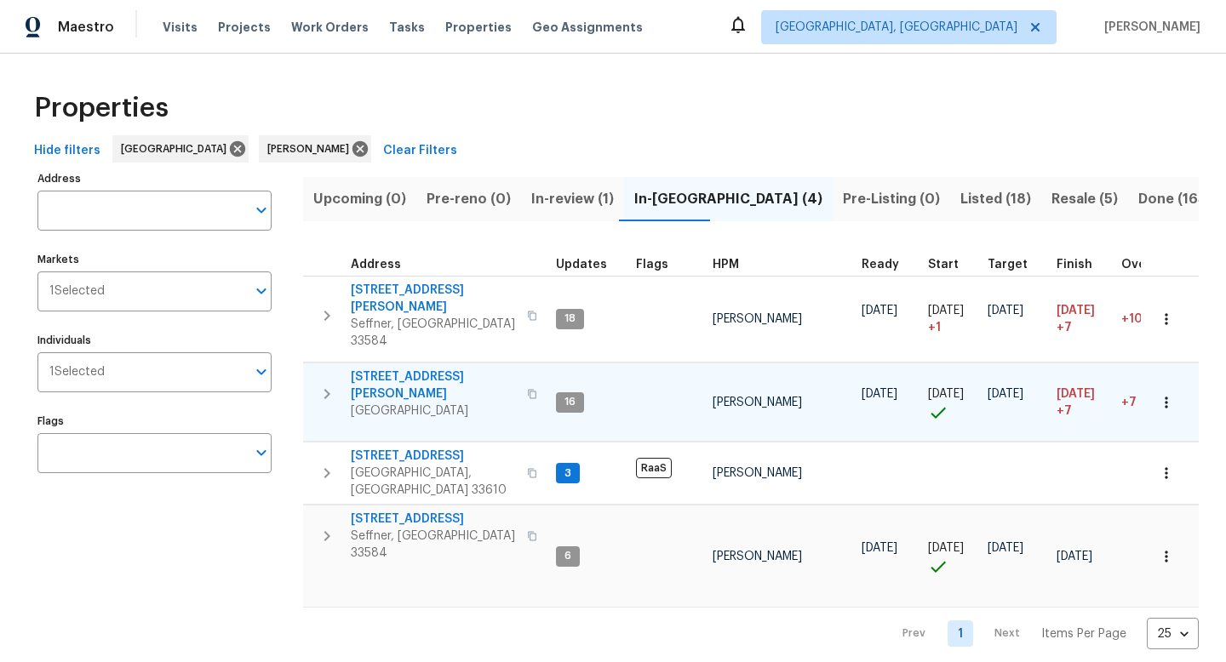
click at [409, 369] on span "4610 George Rd" at bounding box center [434, 386] width 166 height 34
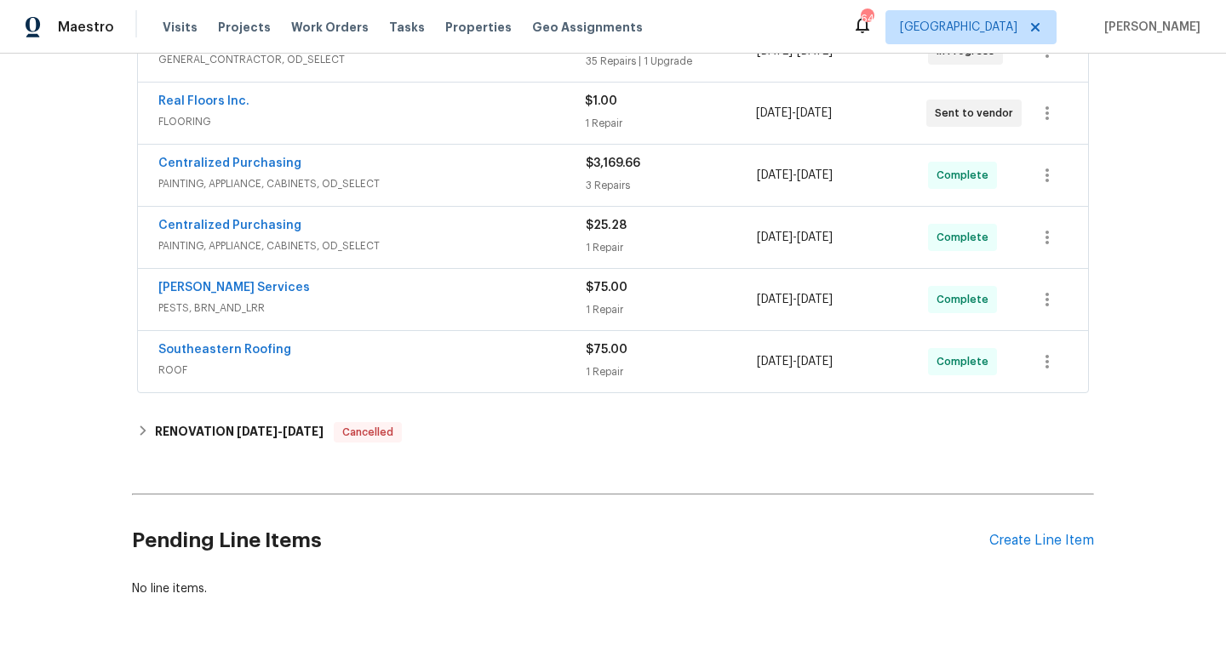
scroll to position [424, 0]
click at [1038, 542] on div "Create Line Item" at bounding box center [1041, 539] width 105 height 16
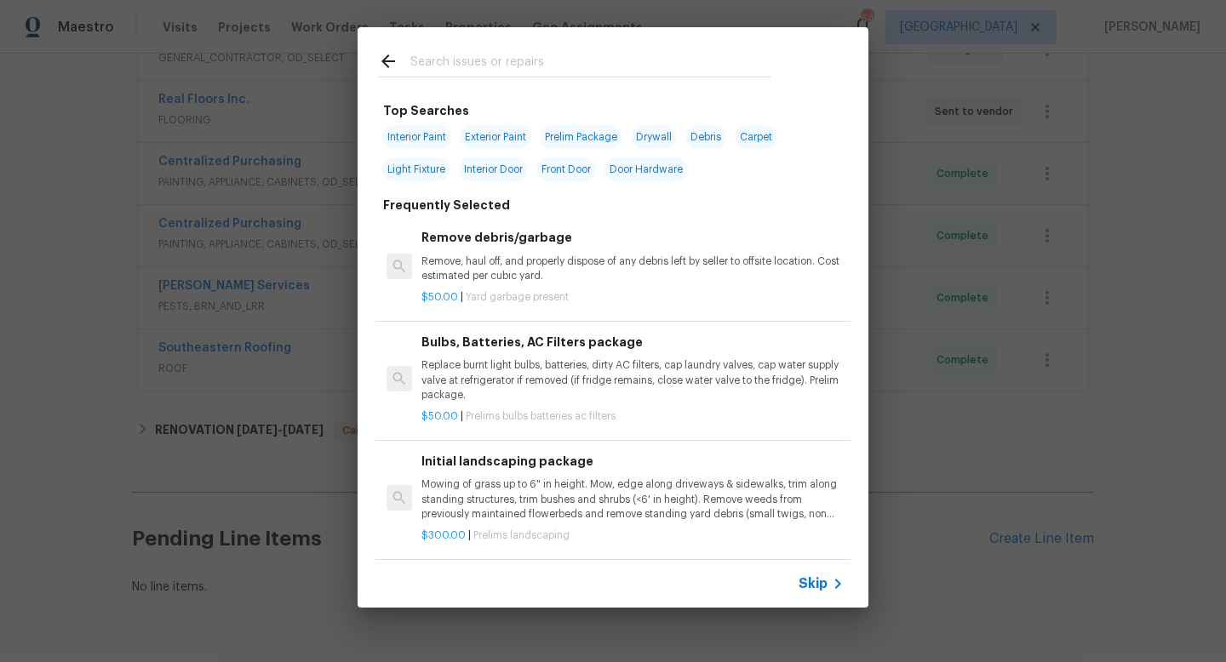
click at [814, 579] on span "Skip" at bounding box center [813, 584] width 29 height 17
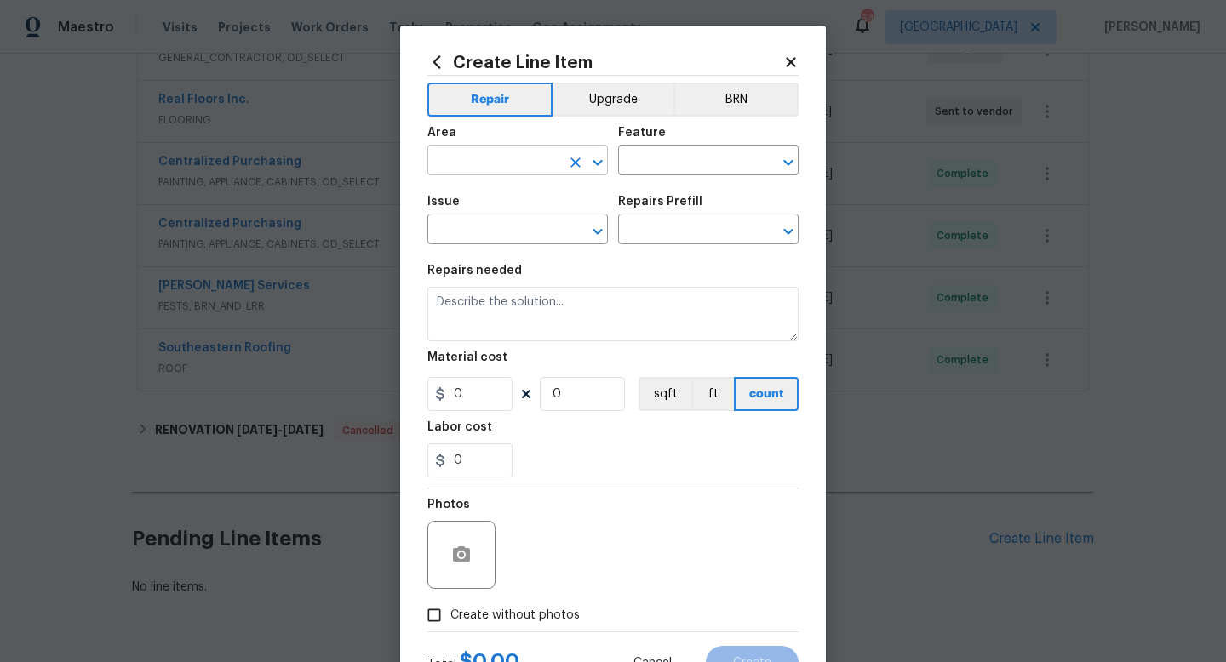
click at [471, 156] on input "text" at bounding box center [493, 162] width 133 height 26
type input "Interior Overall"
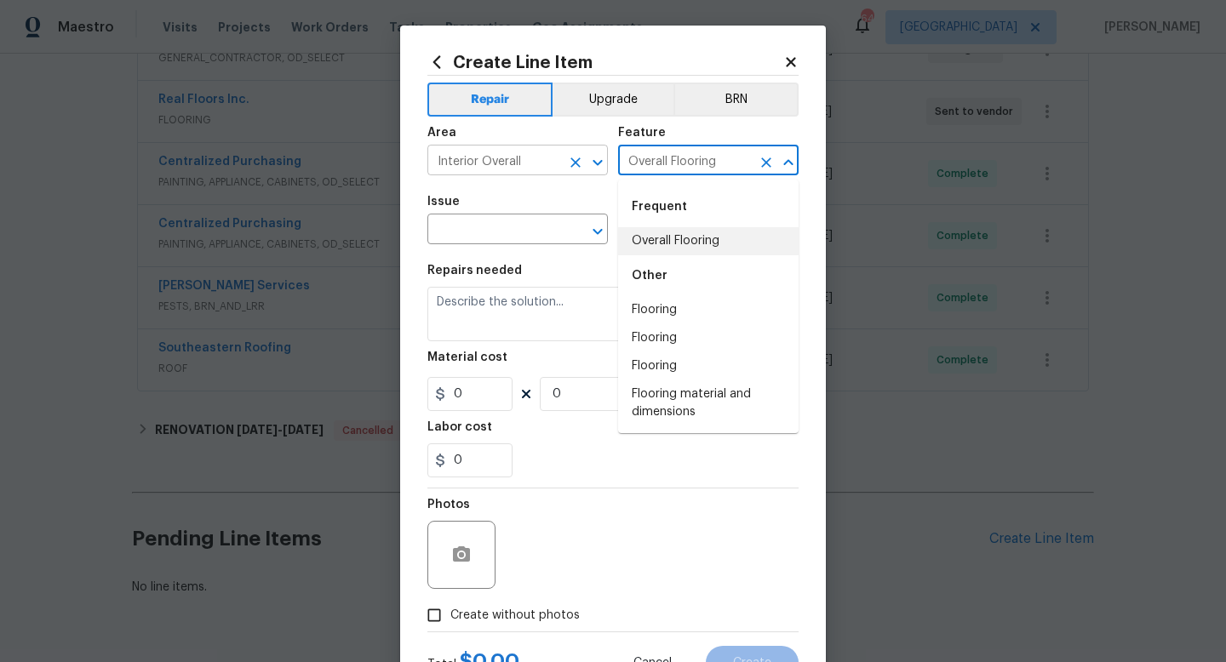
type input "Overall Flooring"
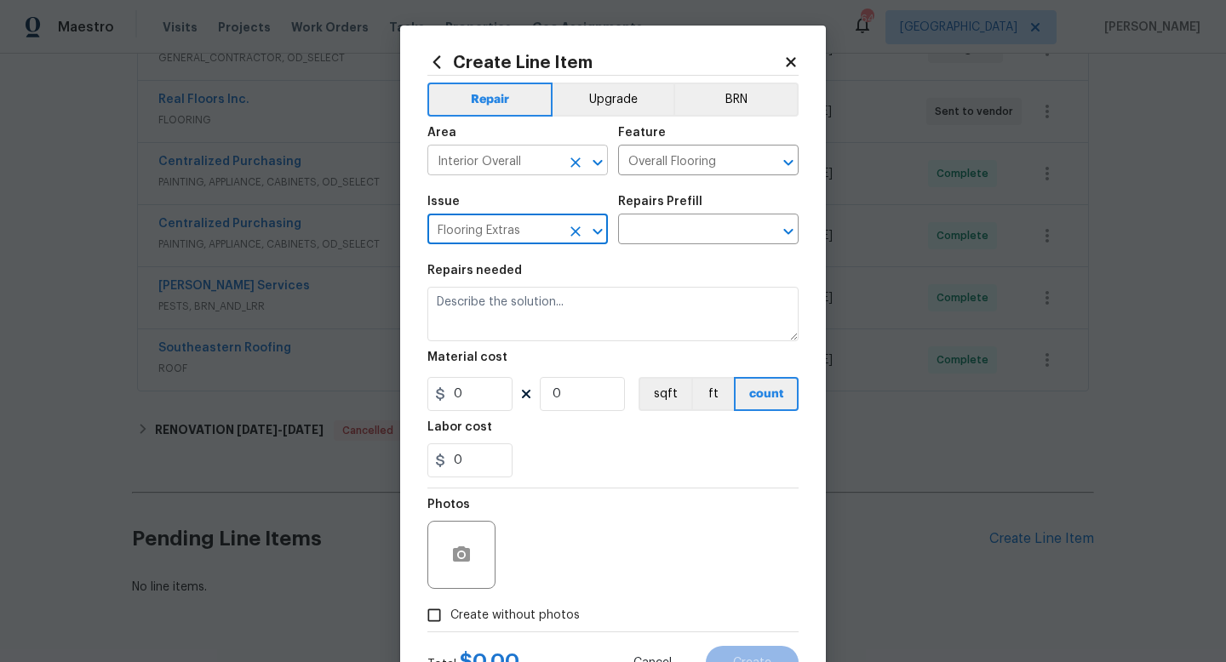
type input "Flooring Extras"
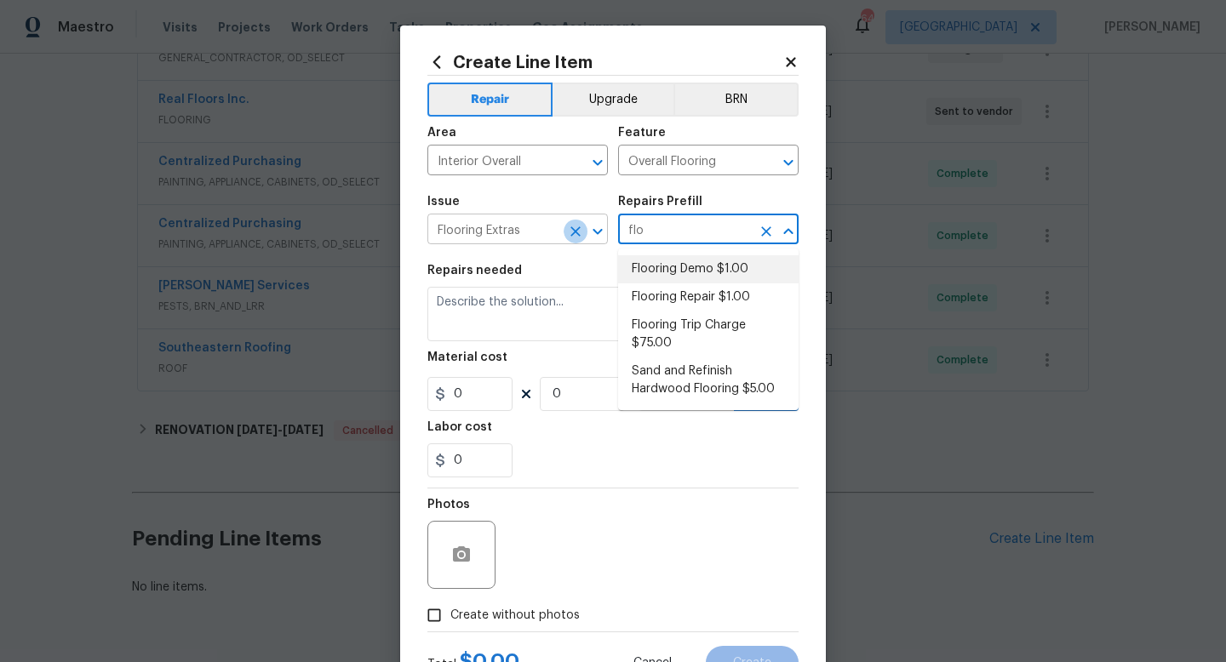
click at [571, 240] on icon "Clear" at bounding box center [575, 231] width 17 height 17
type input "flo"
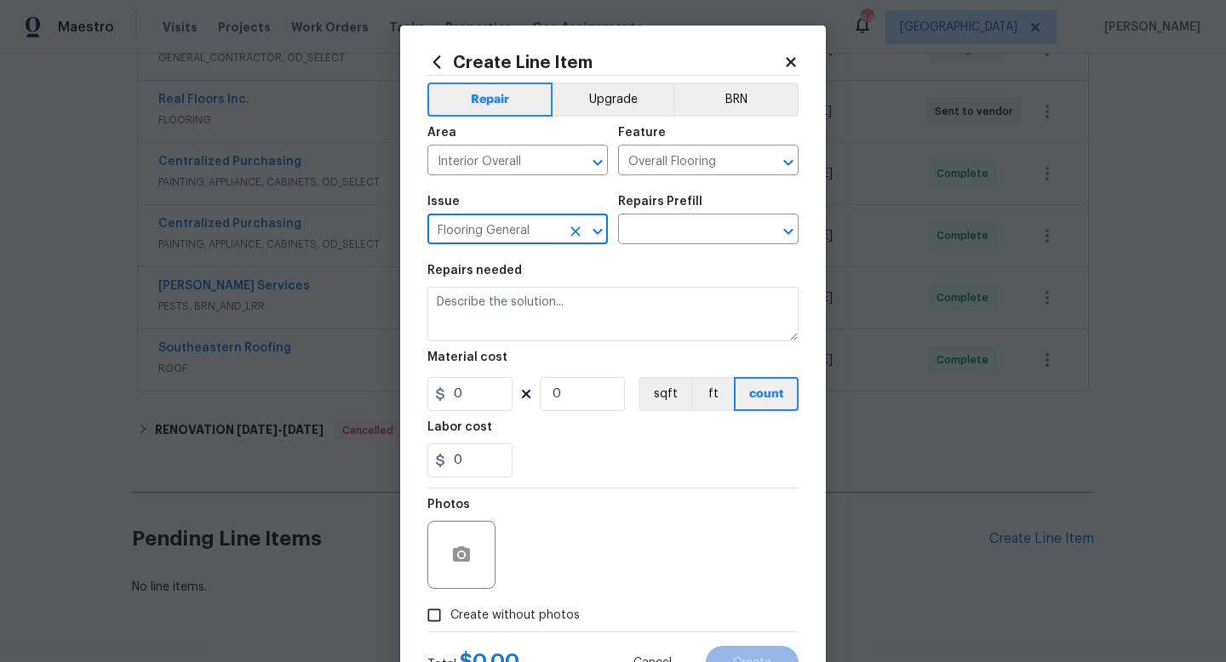
type input "Flooring General"
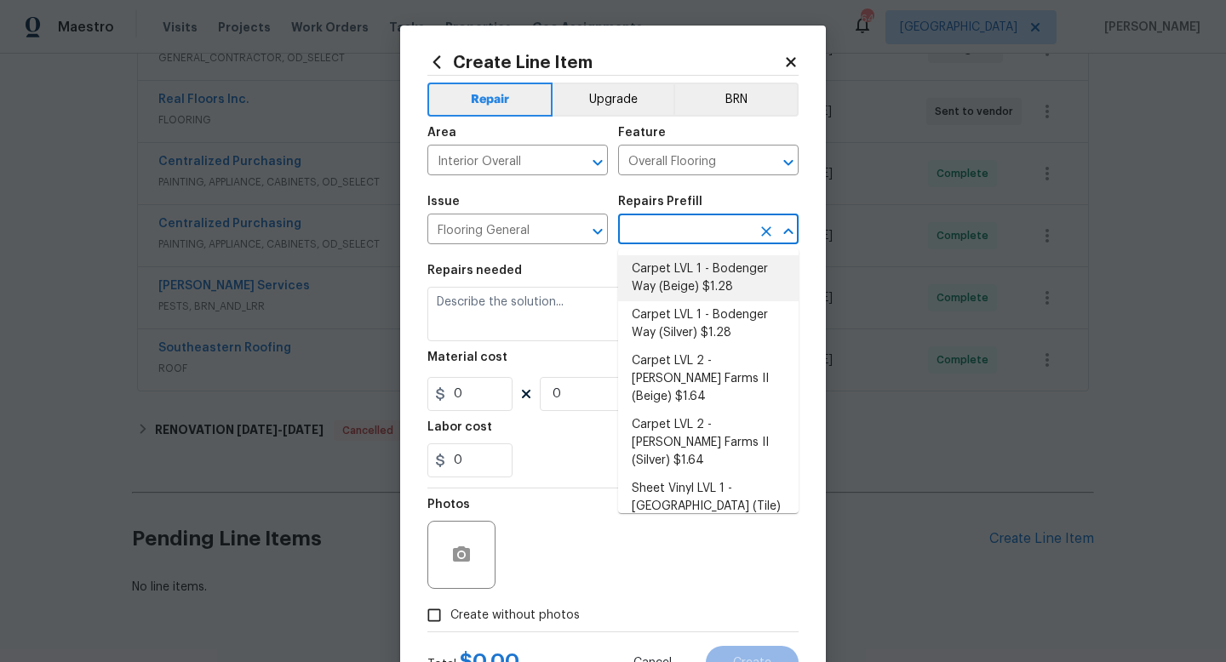
click at [662, 286] on li "Carpet LVL 1 - Bodenger Way (Beige) $1.28" at bounding box center [708, 278] width 181 height 46
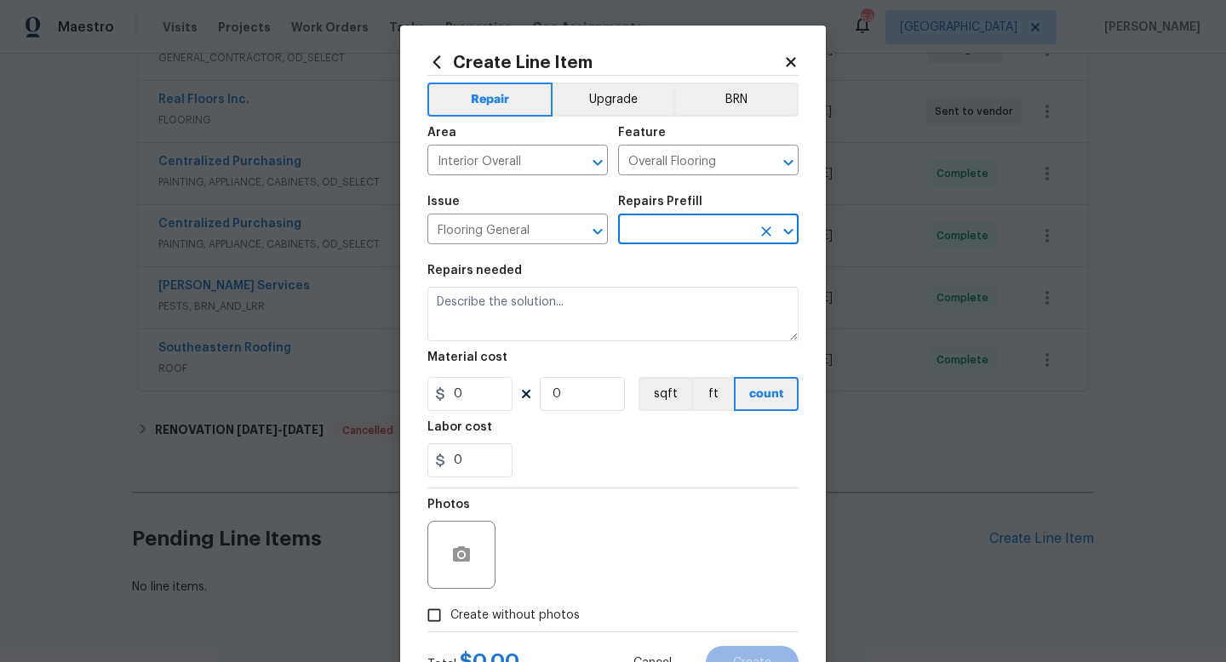
type input "Carpet LVL 1 - Bodenger Way (Beige) $1.28"
type textarea "Install new carpet. (Bodenger Way 749 Bird Bath, Beige) at all previously carpe…"
type input "1.28"
type input "1"
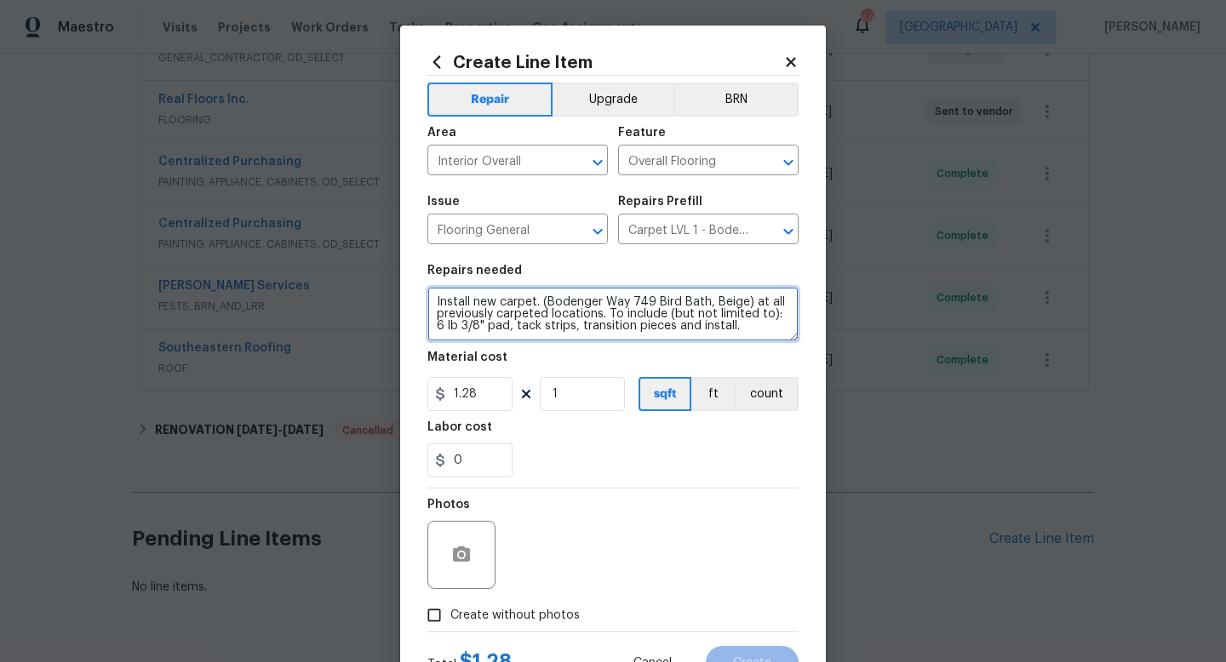
click at [576, 301] on textarea "Install new carpet. (Bodenger Way 749 Bird Bath, Beige) at all previously carpe…" at bounding box center [612, 314] width 371 height 54
type textarea "Provide quote to install LVP in main living areas and wet areas and install car…"
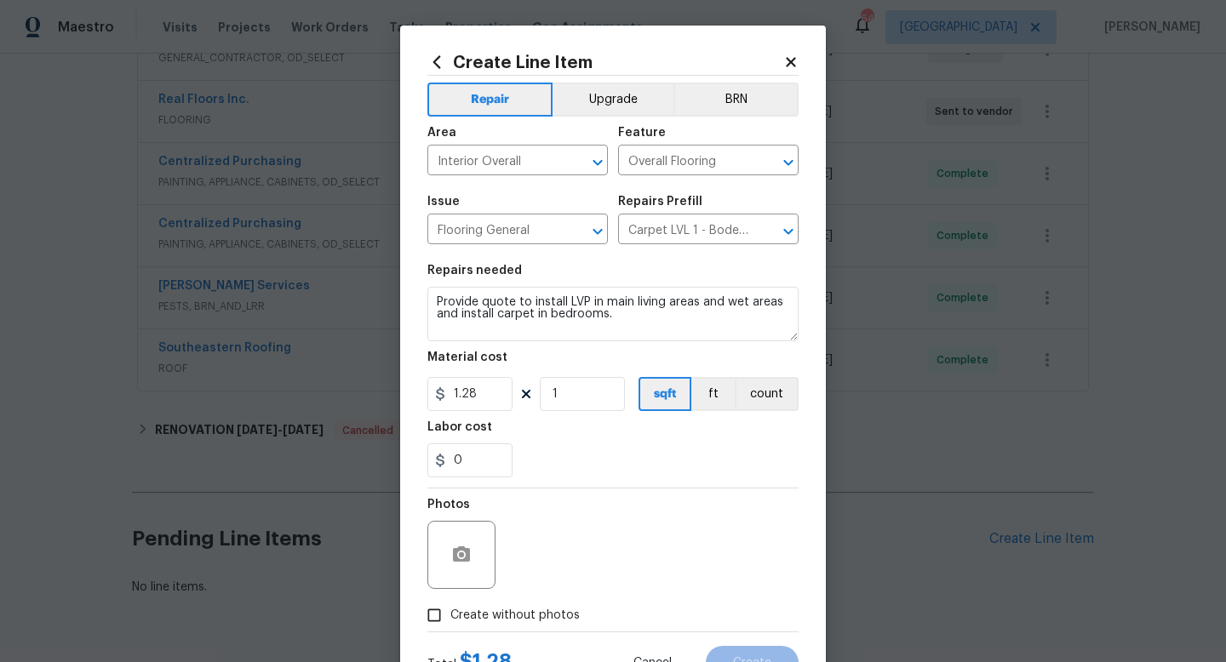
click at [548, 624] on span "Create without photos" at bounding box center [514, 616] width 129 height 18
click at [450, 624] on input "Create without photos" at bounding box center [434, 615] width 32 height 32
checkbox input "true"
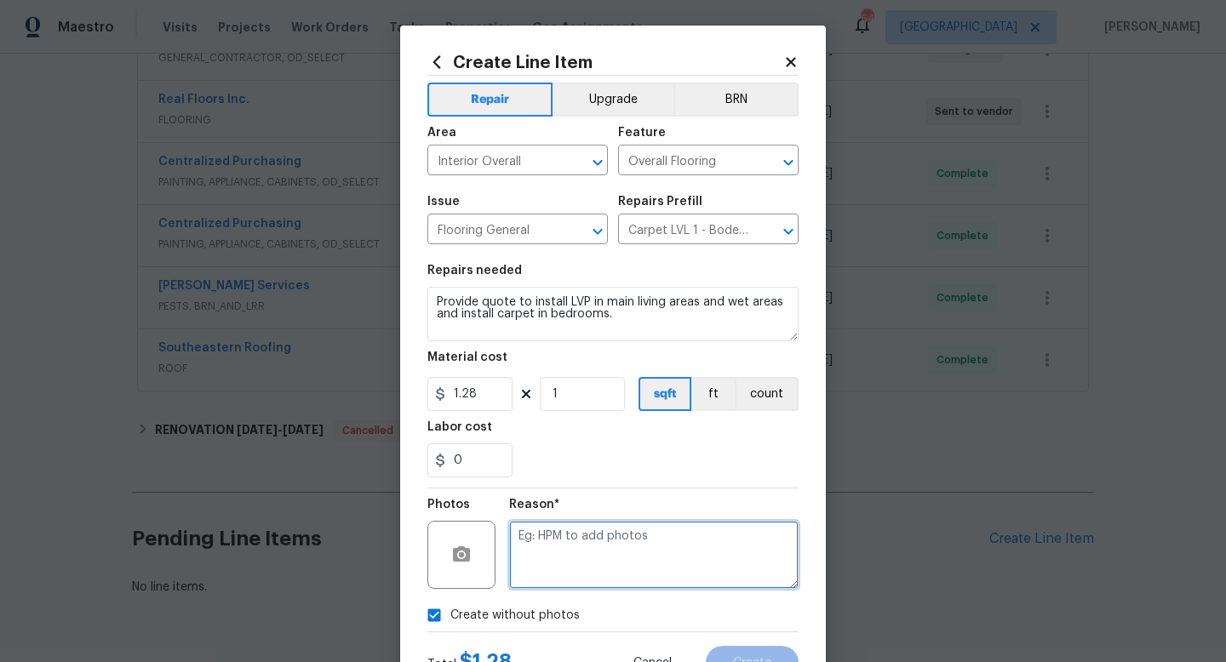
click at [605, 577] on textarea at bounding box center [654, 555] width 290 height 68
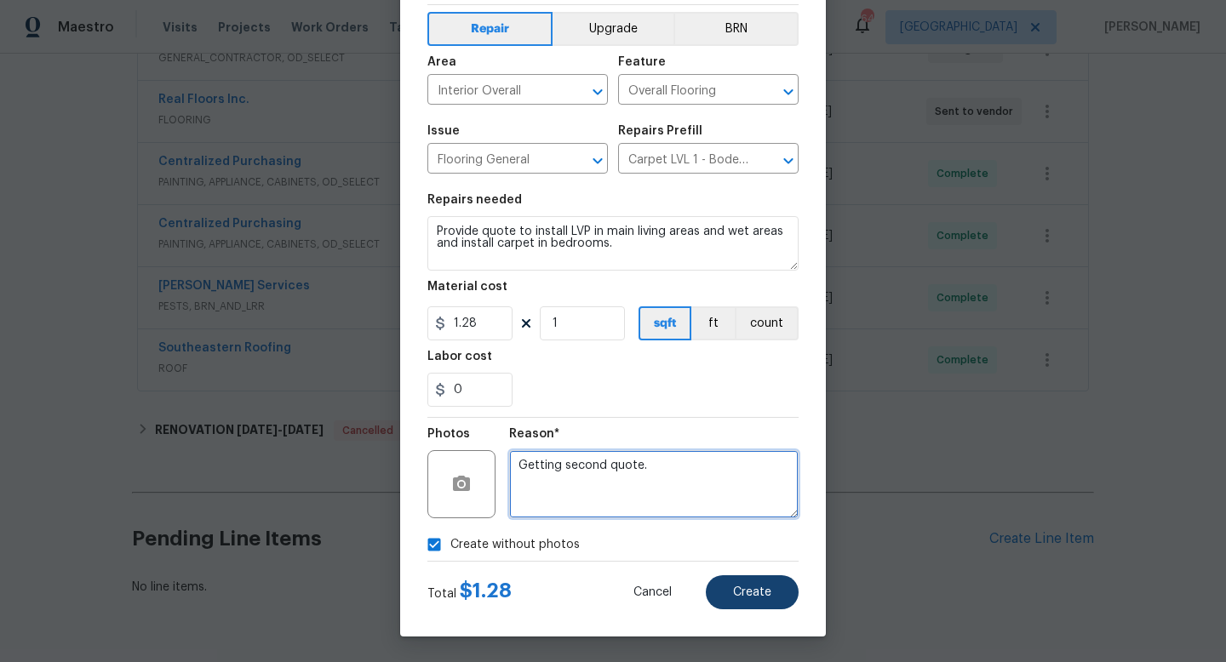
type textarea "Getting second quote."
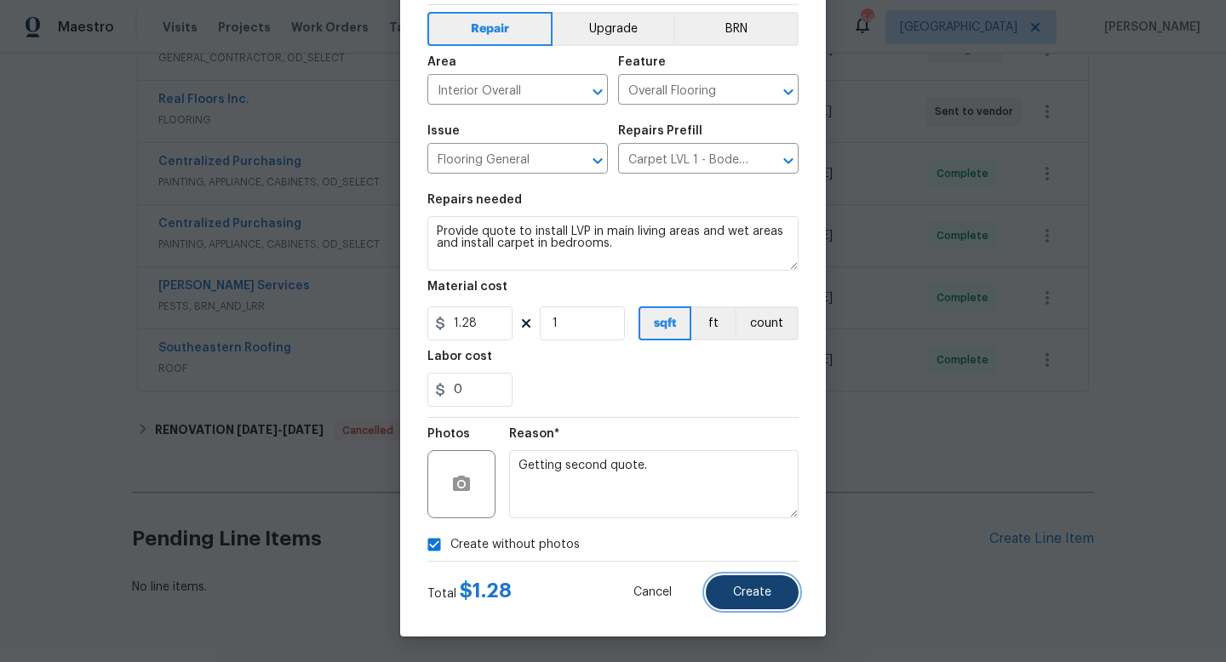
click at [754, 597] on span "Create" at bounding box center [752, 593] width 38 height 13
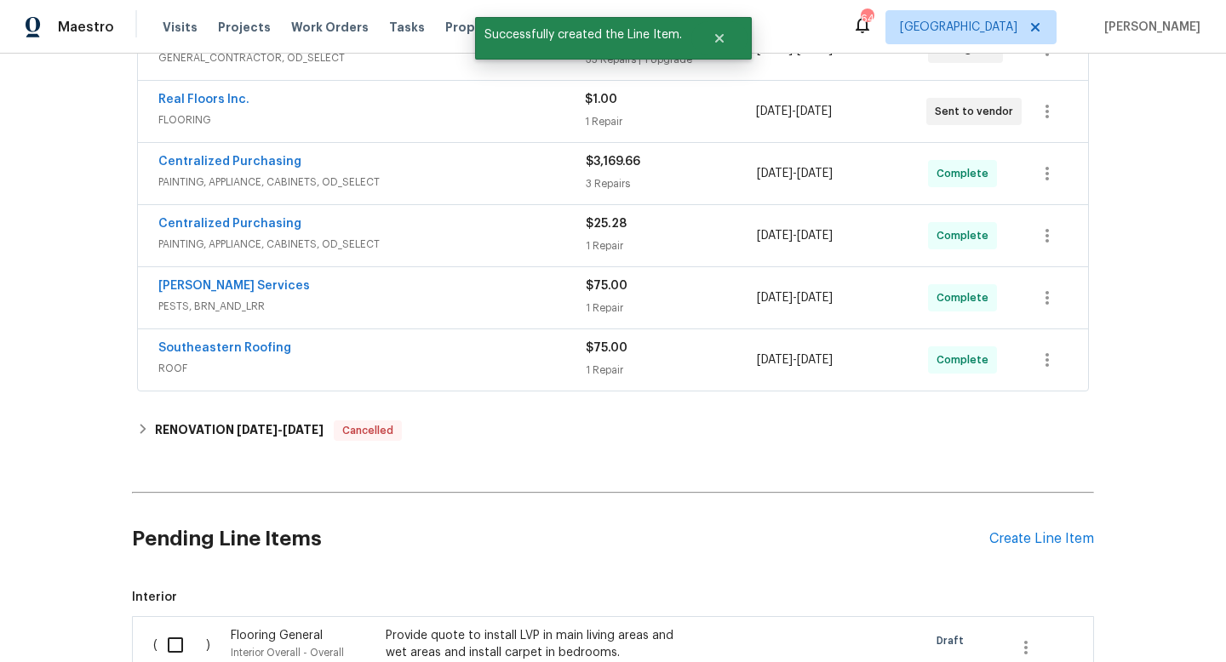
click at [183, 646] on input "checkbox" at bounding box center [182, 646] width 49 height 36
checkbox input "true"
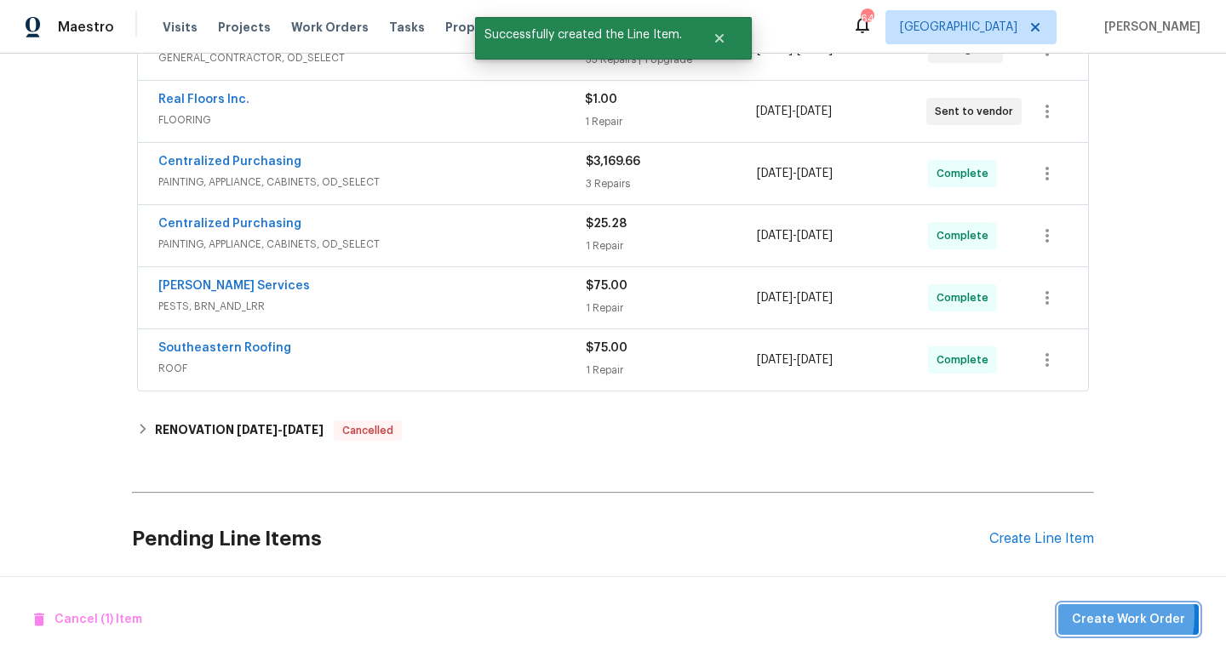
click at [1076, 615] on button "Create Work Order" at bounding box center [1128, 621] width 141 height 32
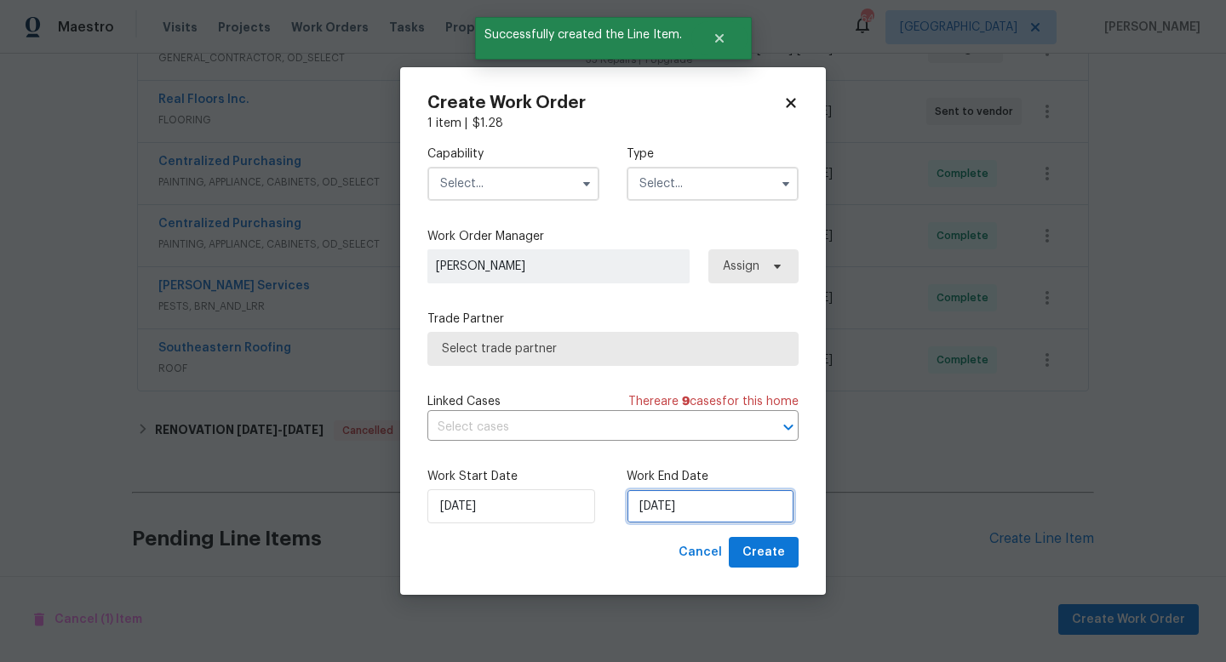
click at [693, 519] on input "[DATE]" at bounding box center [711, 507] width 168 height 34
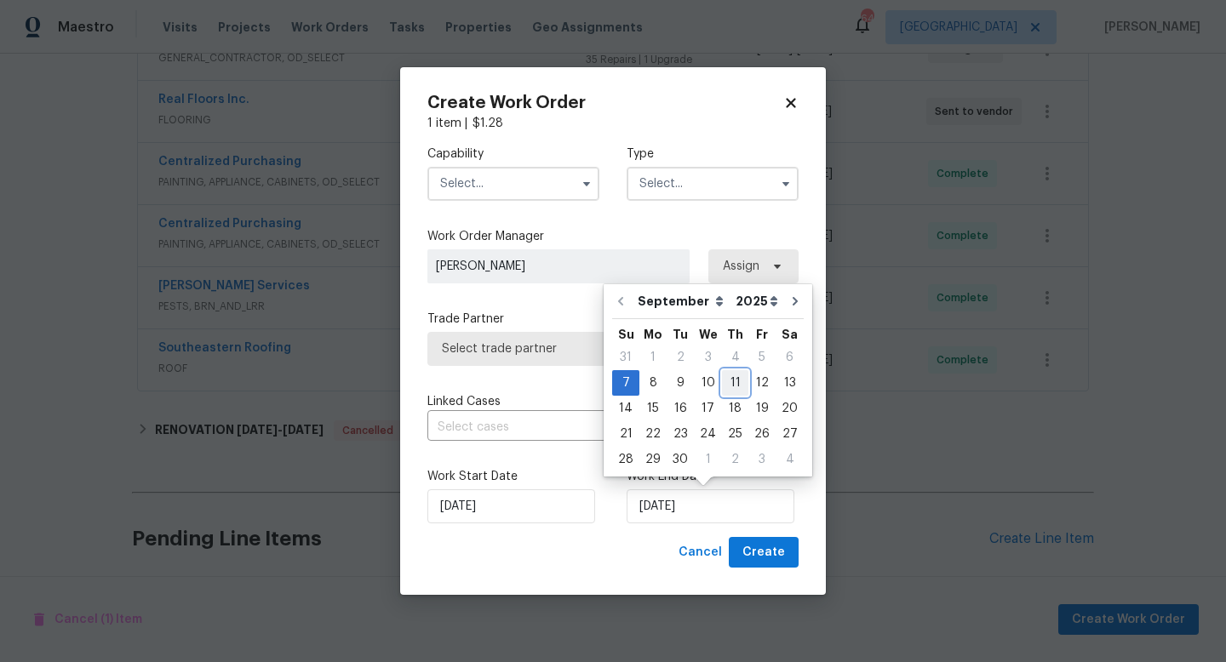
click at [733, 385] on div "11" at bounding box center [735, 383] width 26 height 24
type input "[DATE]"
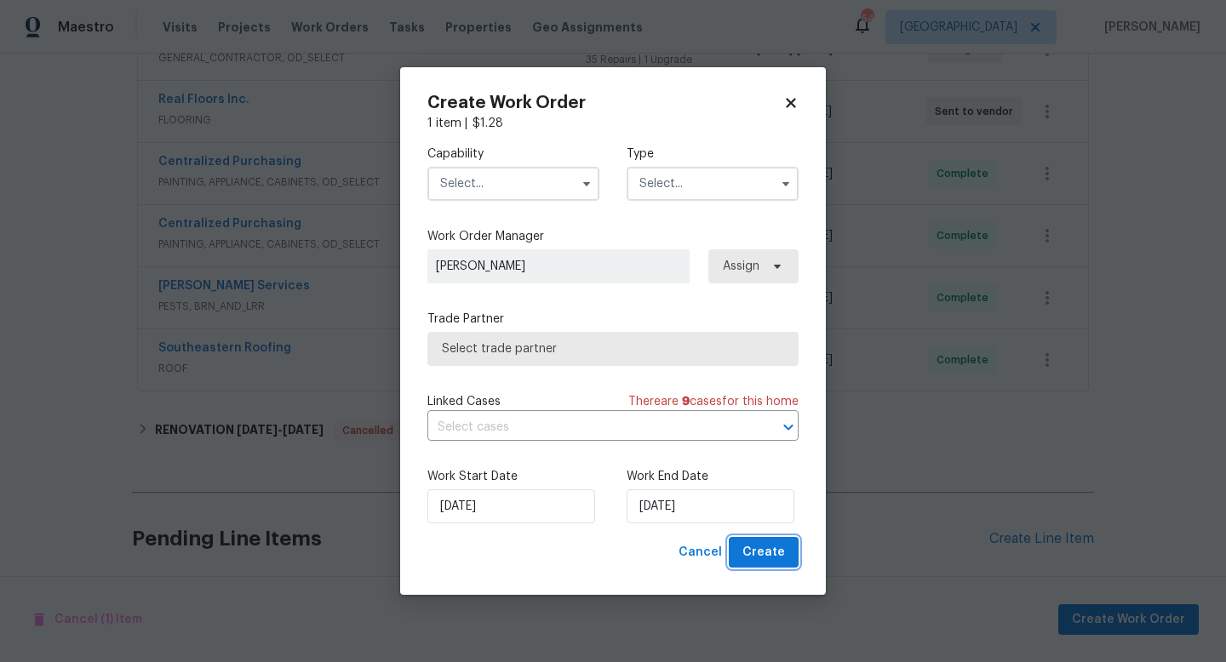
click at [776, 552] on span "Create" at bounding box center [764, 552] width 43 height 21
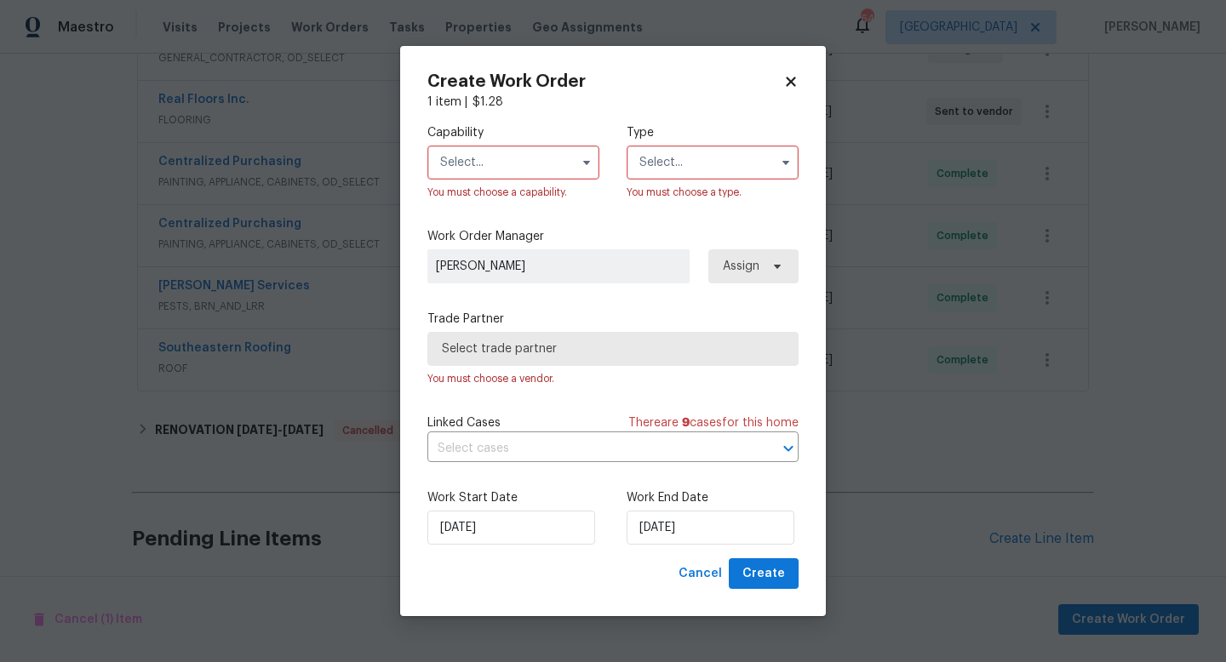
click at [545, 163] on input "text" at bounding box center [513, 163] width 172 height 34
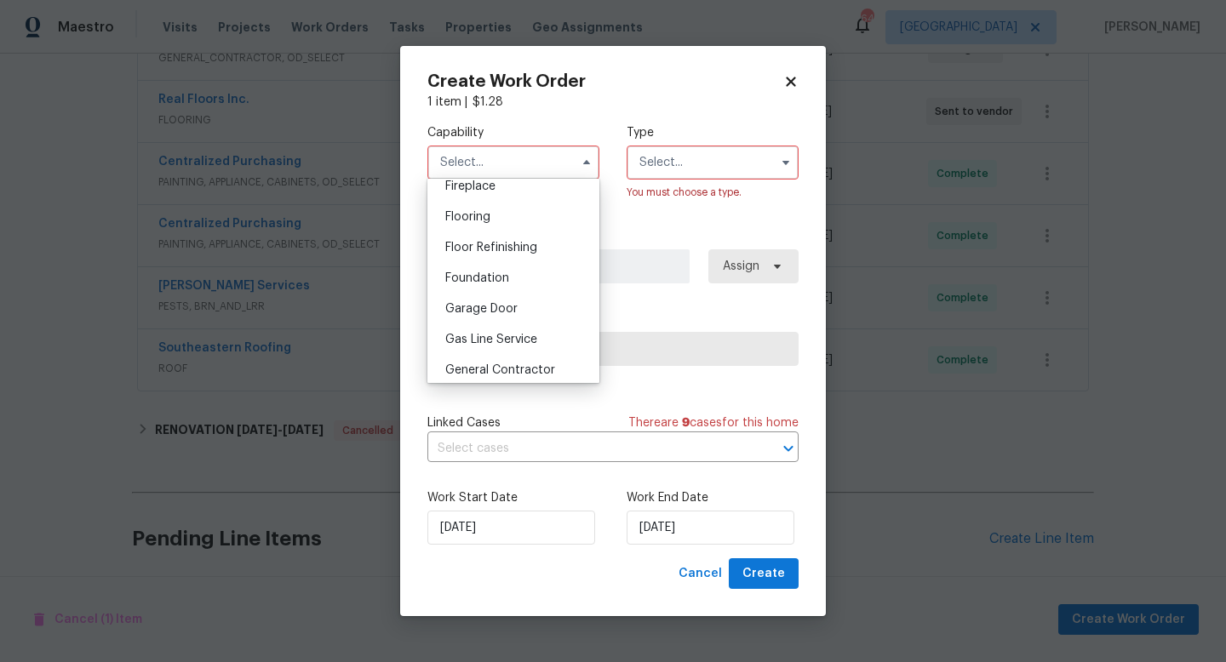
scroll to position [643, 0]
click at [478, 227] on div "Flooring" at bounding box center [513, 216] width 163 height 31
type input "Flooring"
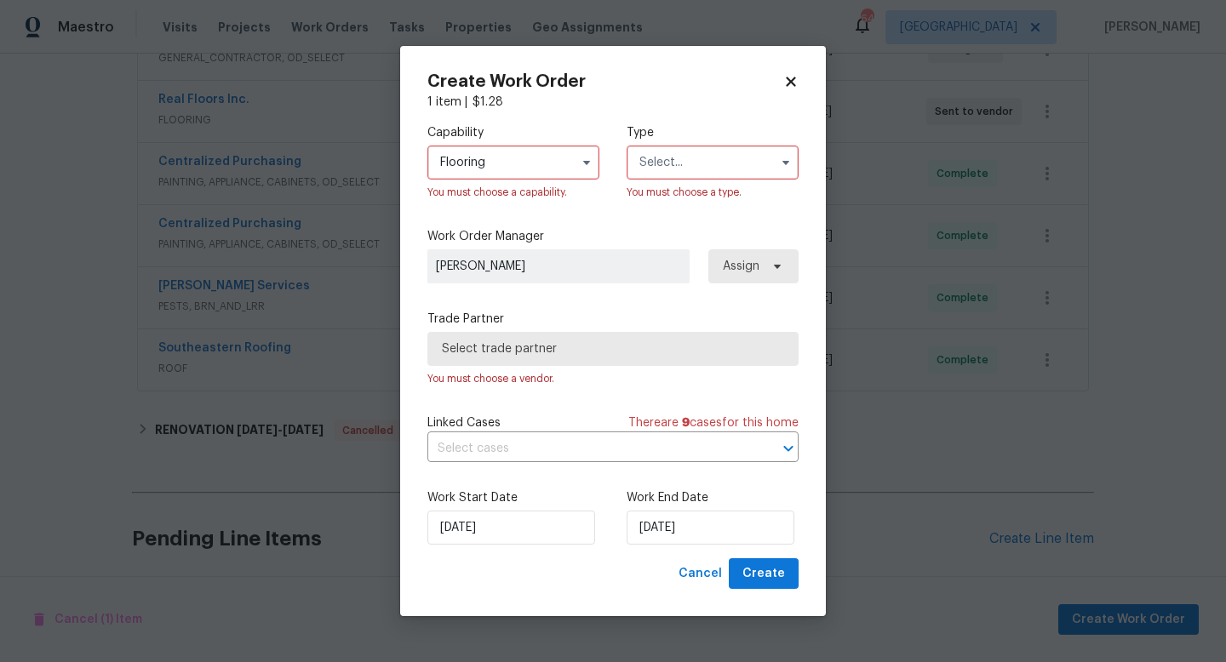
click at [681, 175] on input "text" at bounding box center [713, 163] width 172 height 34
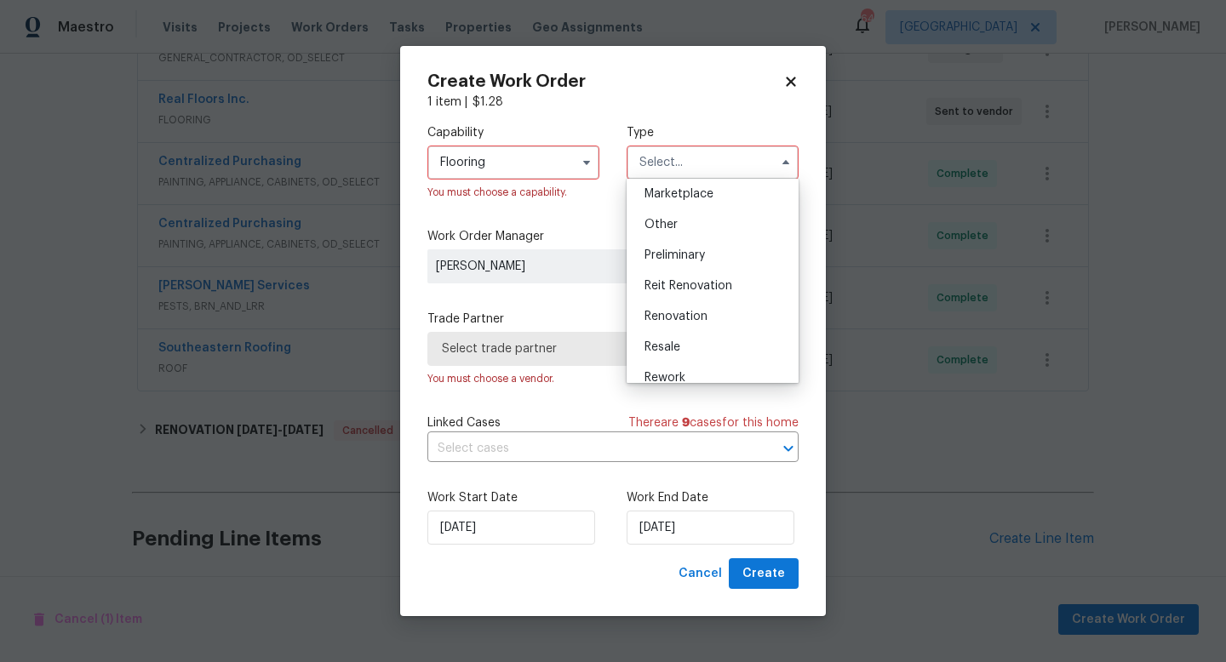
scroll to position [312, 0]
click at [672, 320] on span "Renovation" at bounding box center [676, 316] width 63 height 12
type input "Renovation"
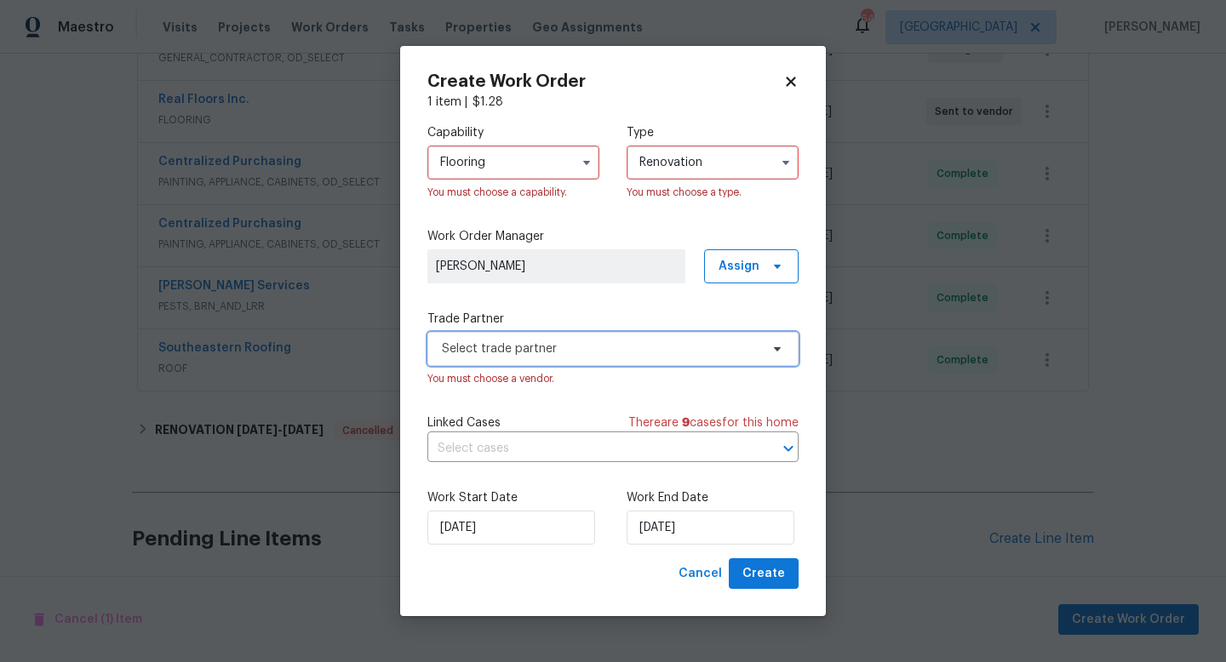
click at [665, 358] on span "Select trade partner" at bounding box center [612, 349] width 371 height 34
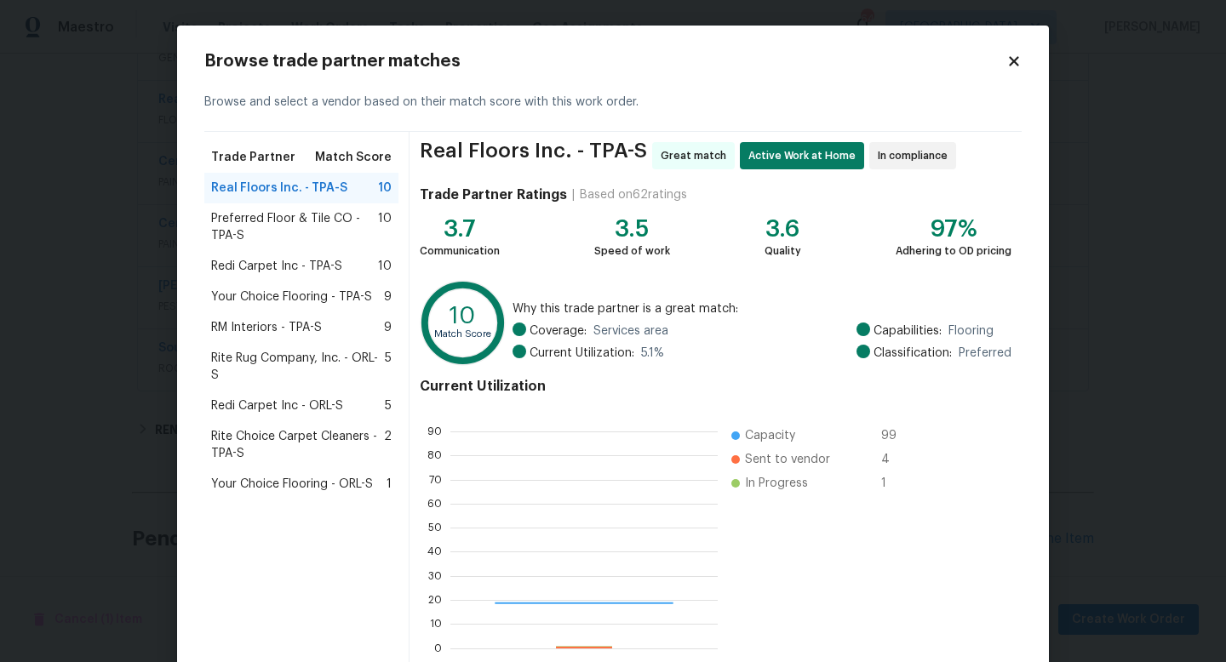
scroll to position [238, 267]
drag, startPoint x: 260, startPoint y: 298, endPoint x: 585, endPoint y: 420, distance: 347.3
click at [261, 298] on span "Your Choice Flooring - TPA-S" at bounding box center [291, 297] width 161 height 17
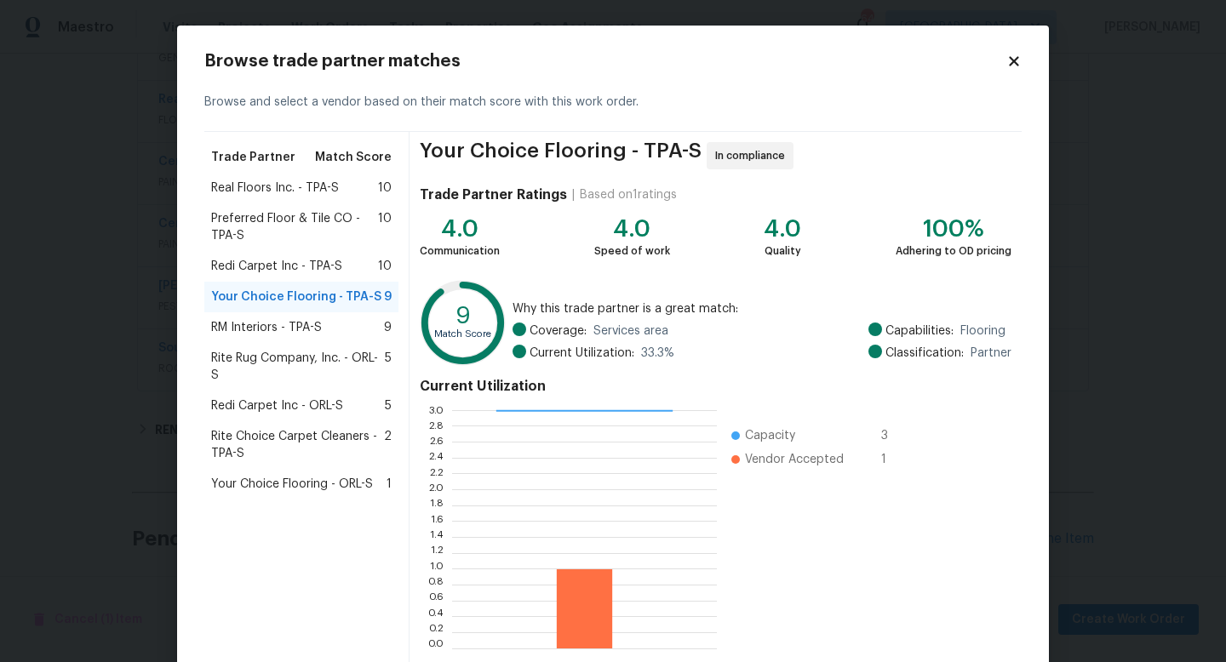
scroll to position [89, 0]
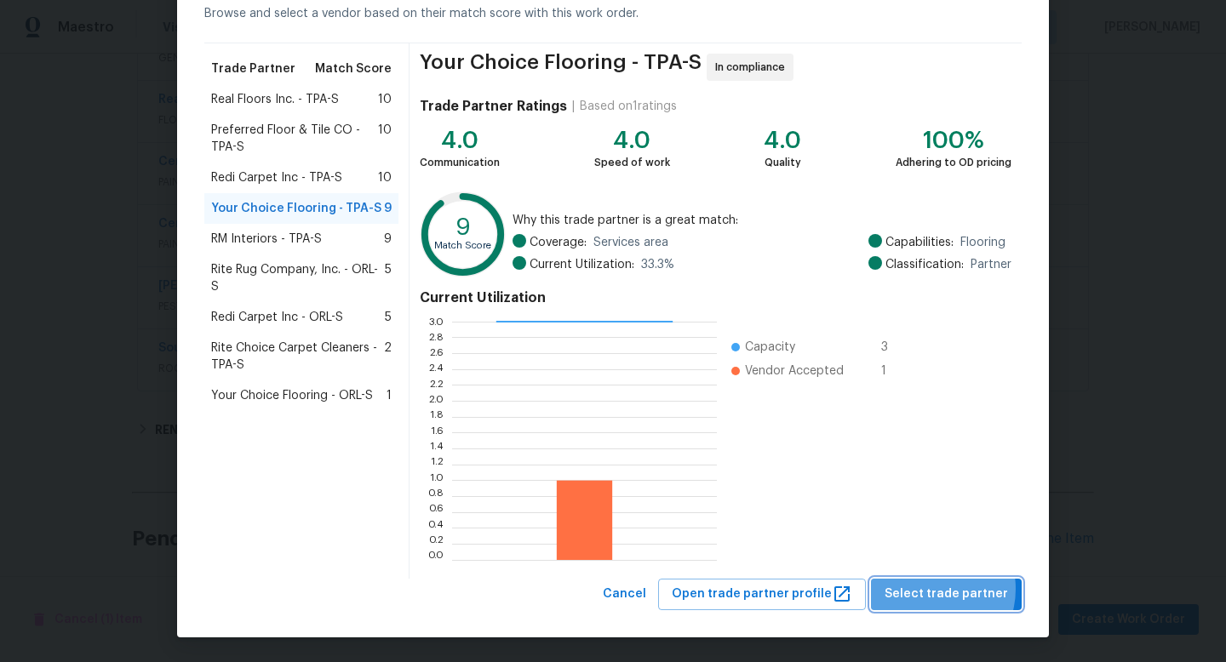
click at [933, 589] on span "Select trade partner" at bounding box center [946, 594] width 123 height 21
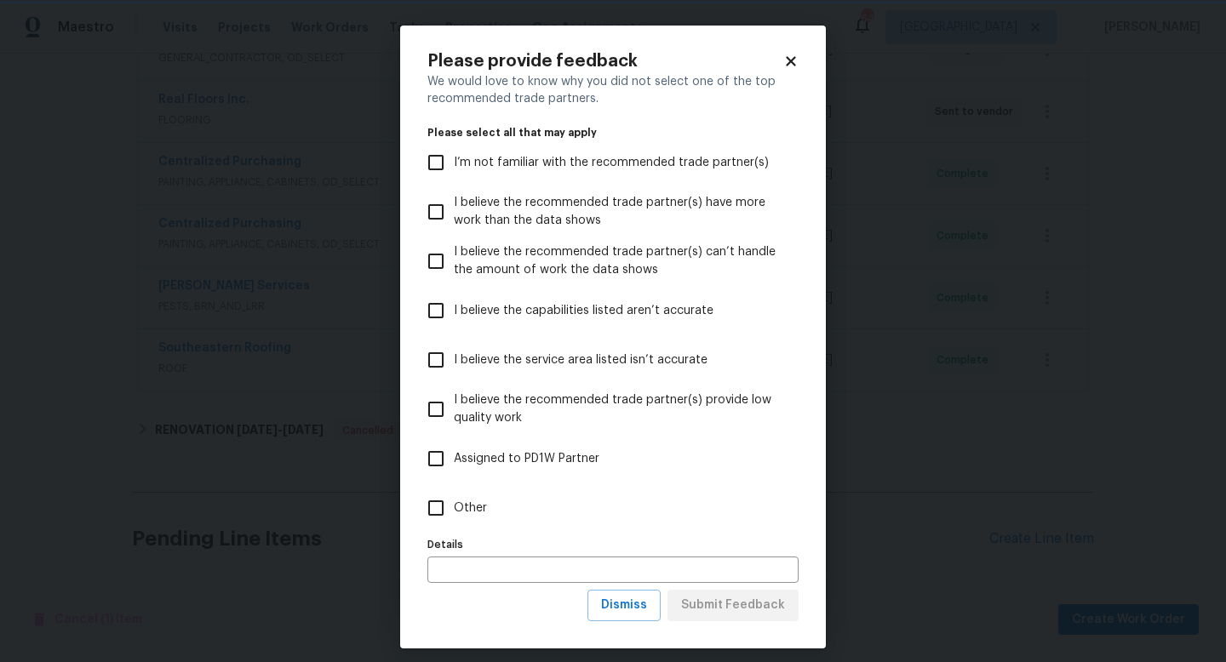
scroll to position [0, 0]
click at [453, 494] on input "Other" at bounding box center [436, 508] width 36 height 36
checkbox input "true"
click at [757, 605] on span "Submit Feedback" at bounding box center [733, 605] width 104 height 21
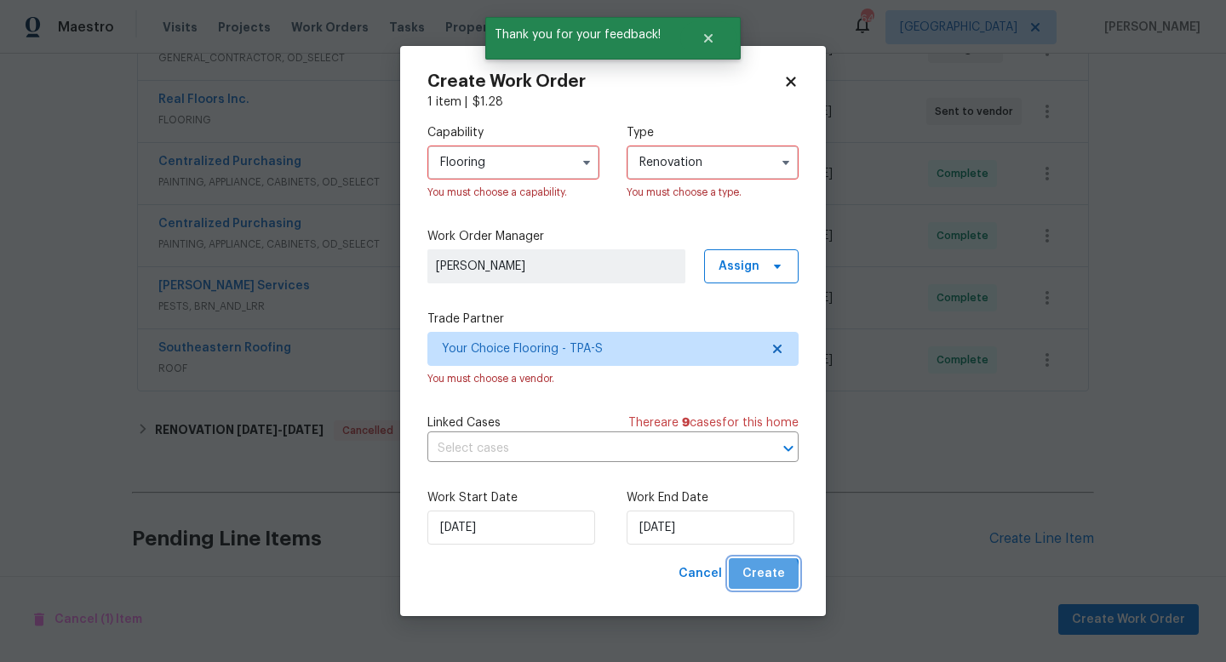
click at [754, 579] on span "Create" at bounding box center [764, 574] width 43 height 21
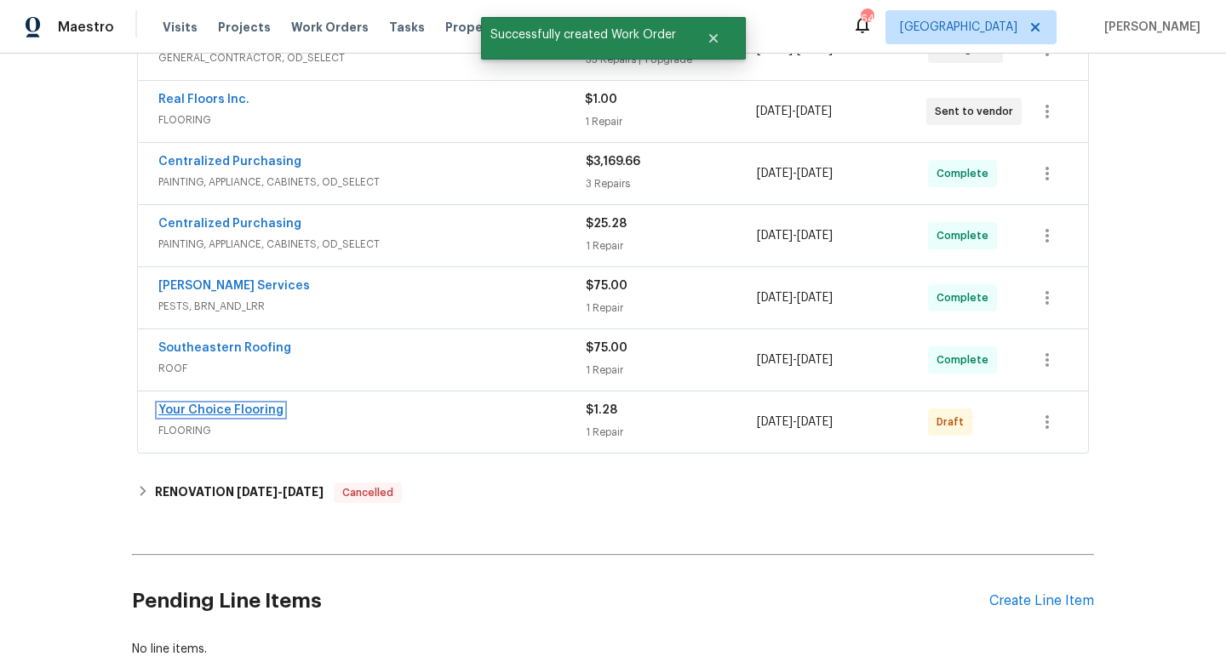
click at [262, 406] on link "Your Choice Flooring" at bounding box center [220, 410] width 125 height 12
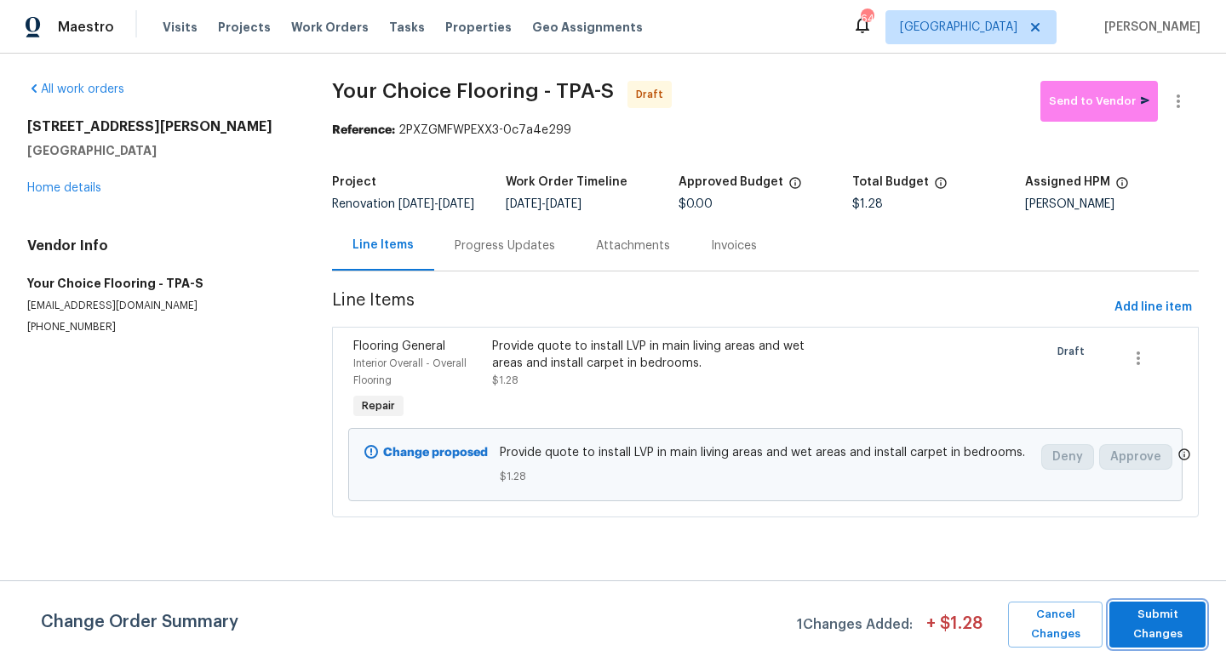
click at [1160, 617] on span "Submit Changes" at bounding box center [1157, 624] width 79 height 39
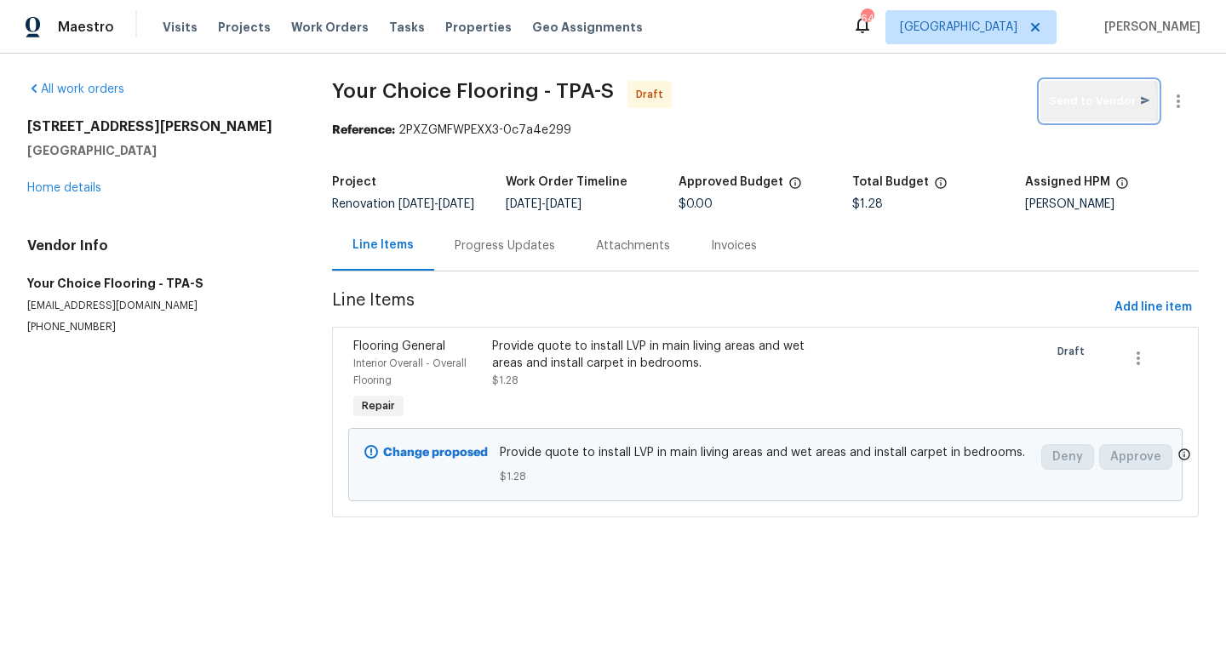
click at [1076, 103] on span "Send to Vendor" at bounding box center [1099, 102] width 100 height 20
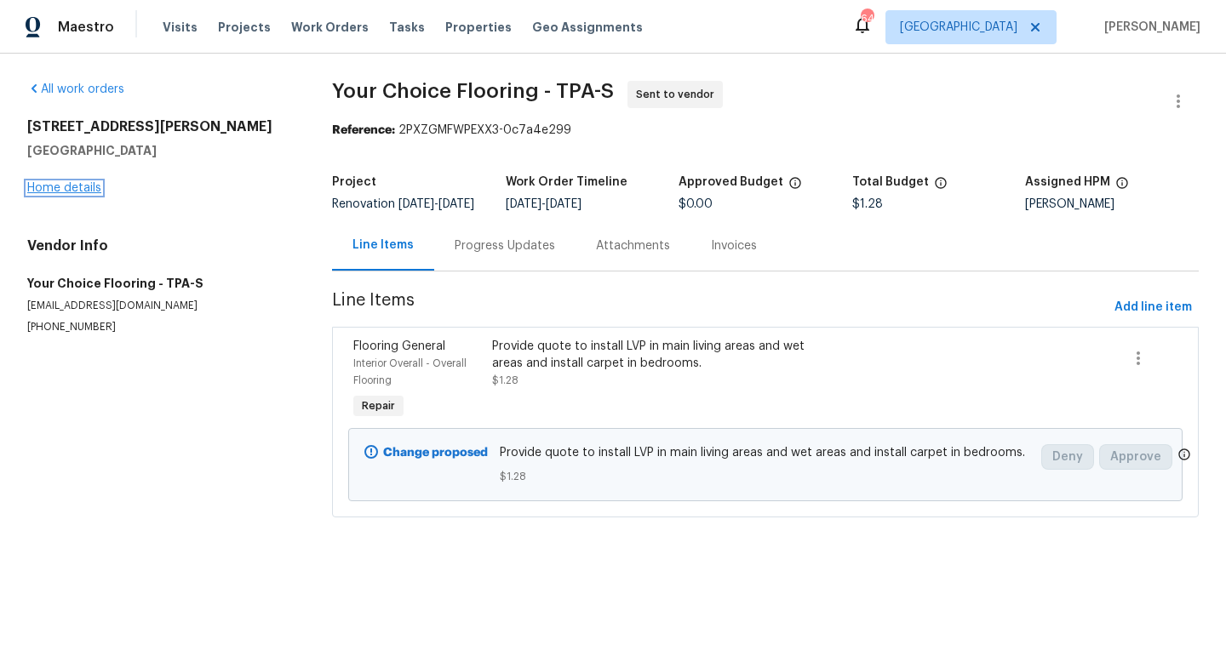
click at [70, 183] on link "Home details" at bounding box center [64, 188] width 74 height 12
